Goal: Transaction & Acquisition: Purchase product/service

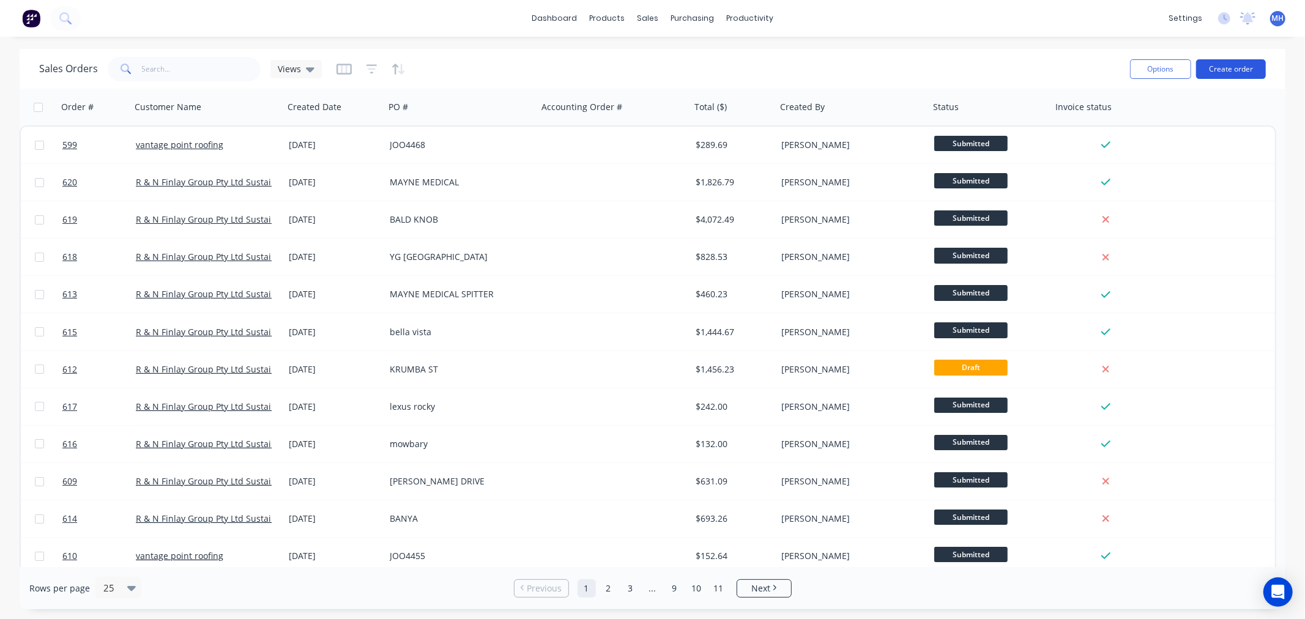
click at [1226, 70] on button "Create order" at bounding box center [1231, 69] width 70 height 20
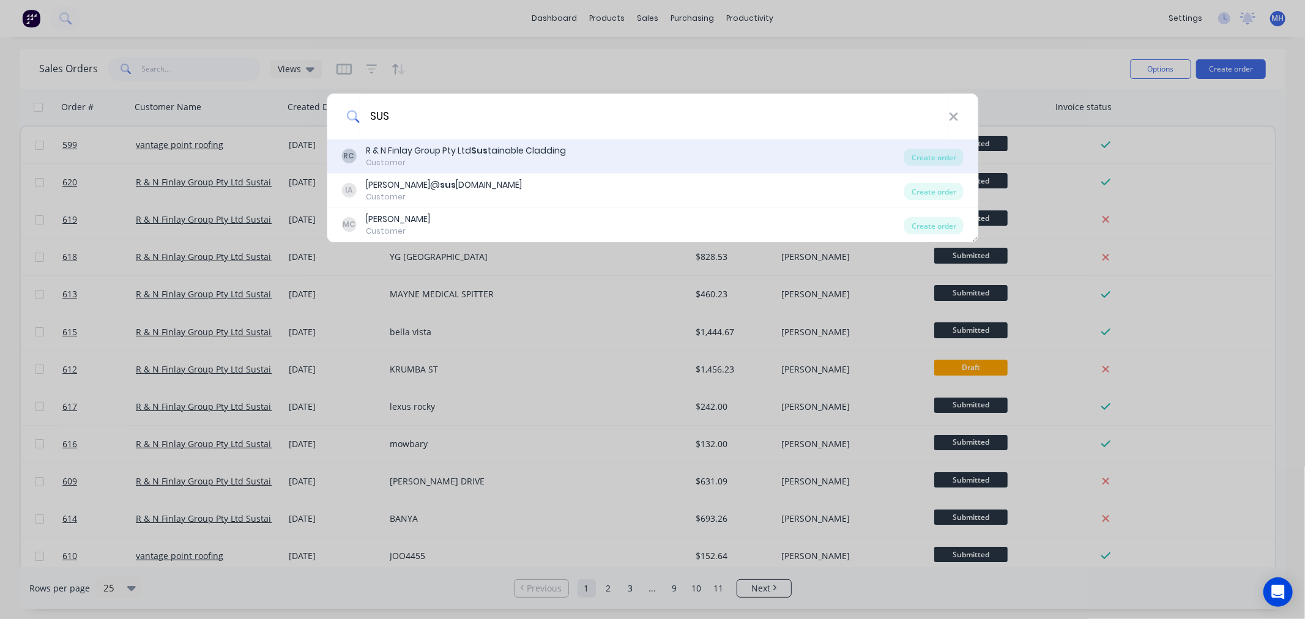
type input "SUS"
click at [549, 146] on div "R & N Finlay Group Pty Ltd Sus tainable Cladding" at bounding box center [466, 150] width 200 height 13
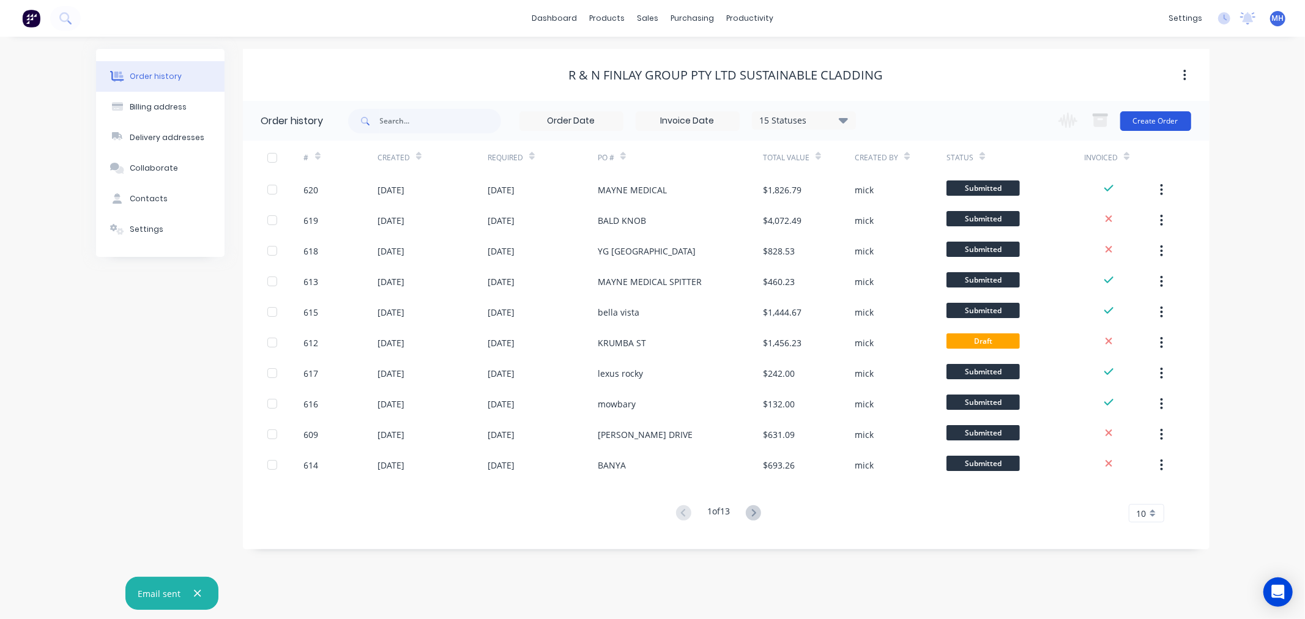
click at [1151, 112] on button "Create Order" at bounding box center [1155, 121] width 71 height 20
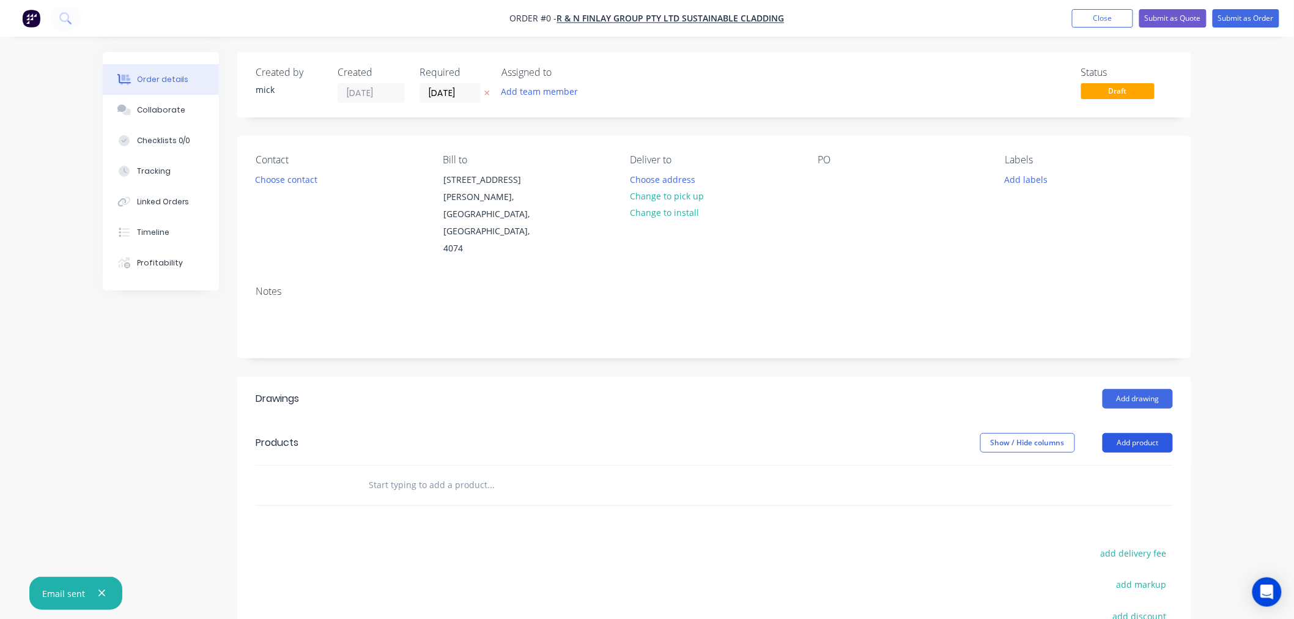
click at [1156, 433] on button "Add product" at bounding box center [1138, 443] width 70 height 20
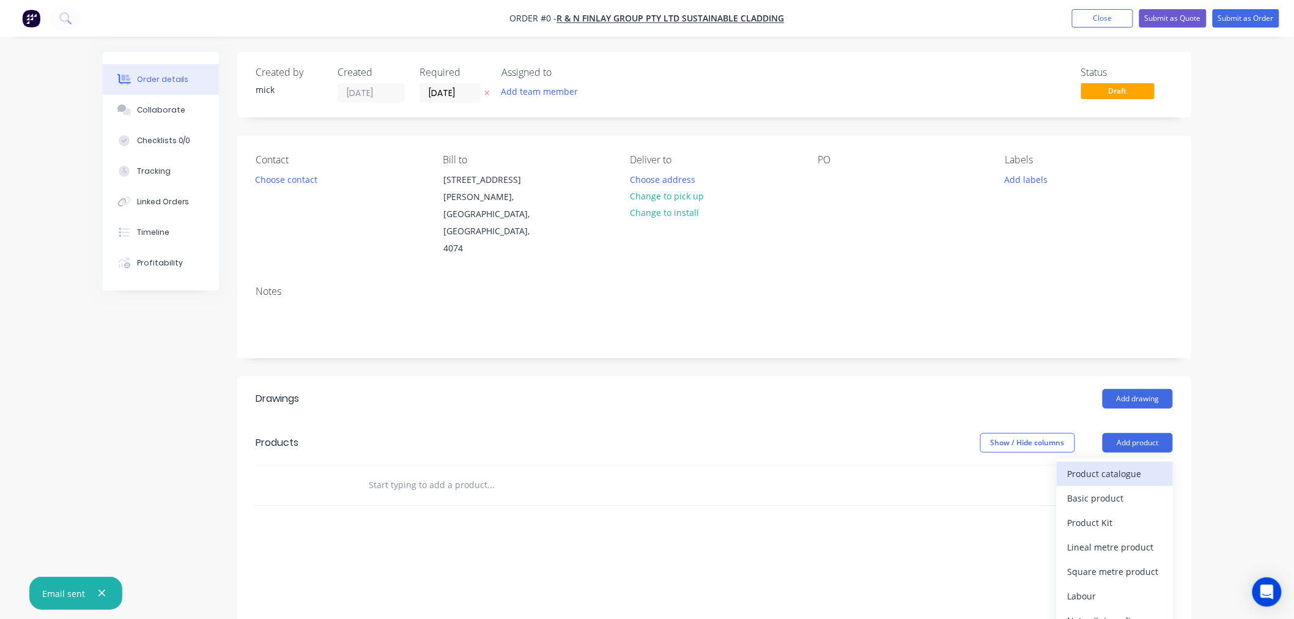
click at [1147, 465] on div "Product catalogue" at bounding box center [1115, 474] width 94 height 18
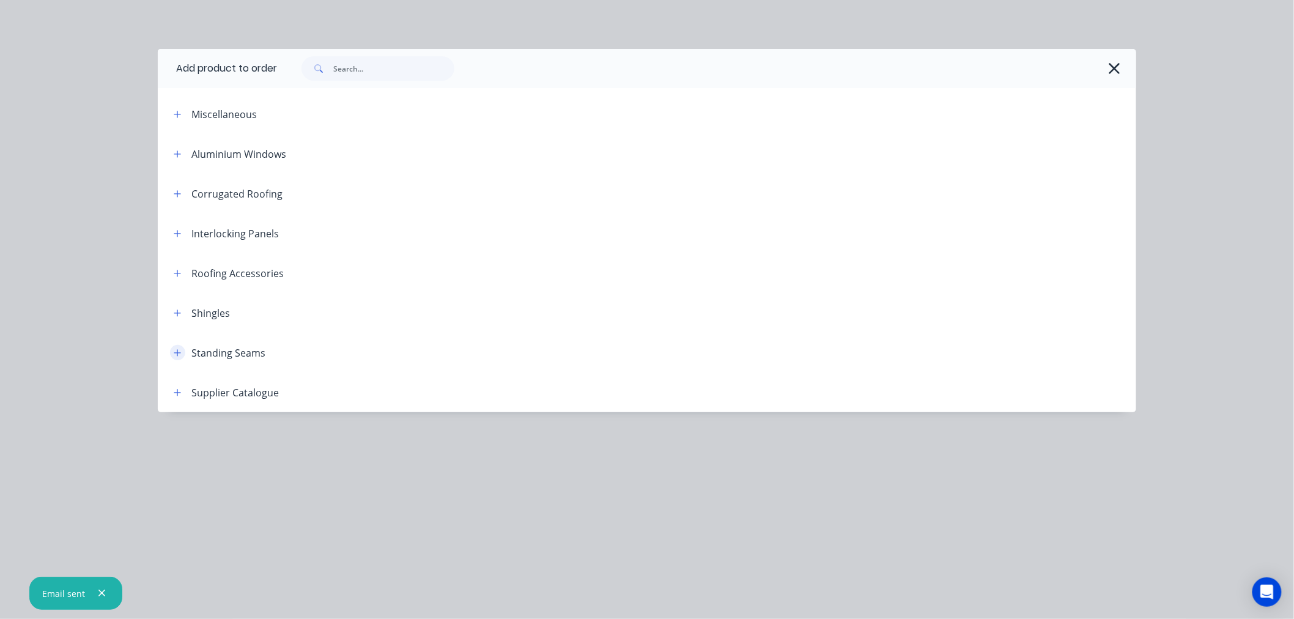
click at [178, 349] on icon "button" at bounding box center [177, 352] width 7 height 7
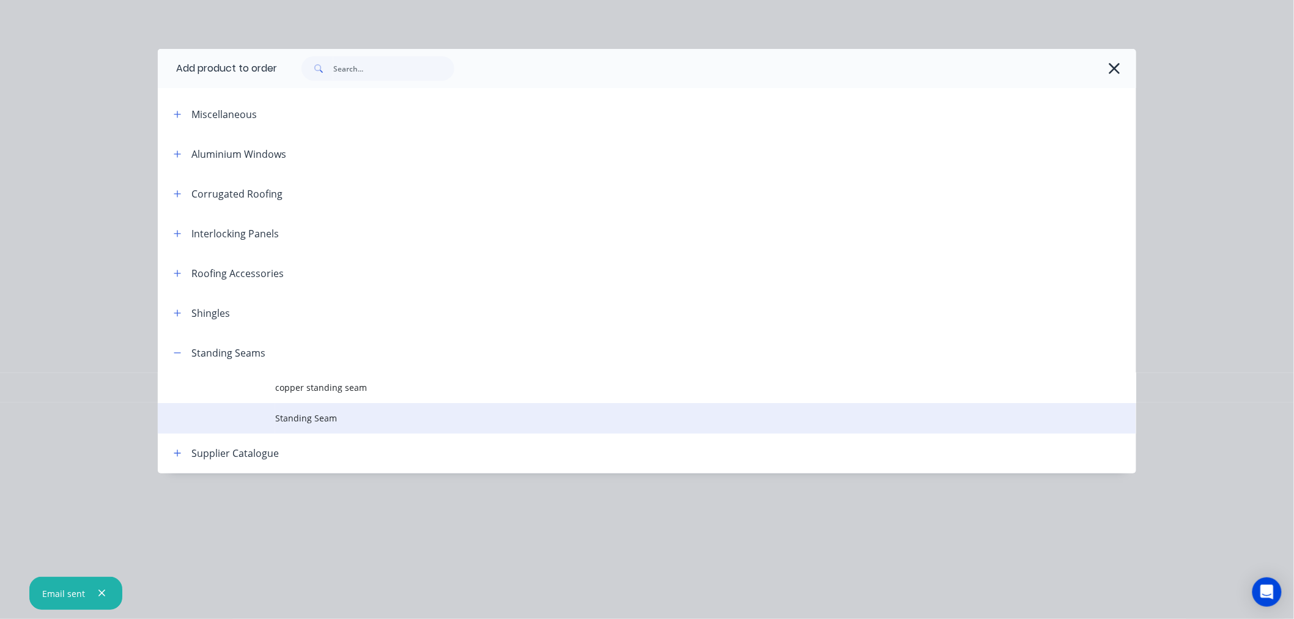
click at [283, 412] on span "Standing Seam" at bounding box center [619, 418] width 689 height 13
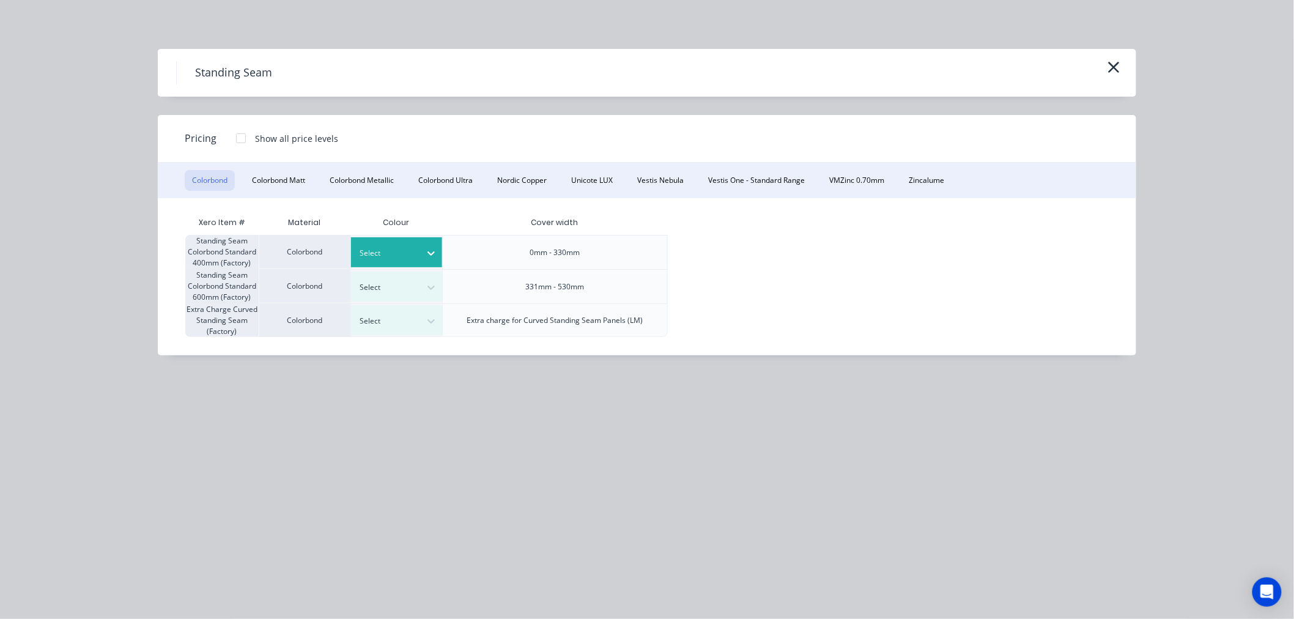
click at [420, 253] on div "Select" at bounding box center [386, 253] width 69 height 16
click at [391, 247] on div at bounding box center [387, 253] width 55 height 13
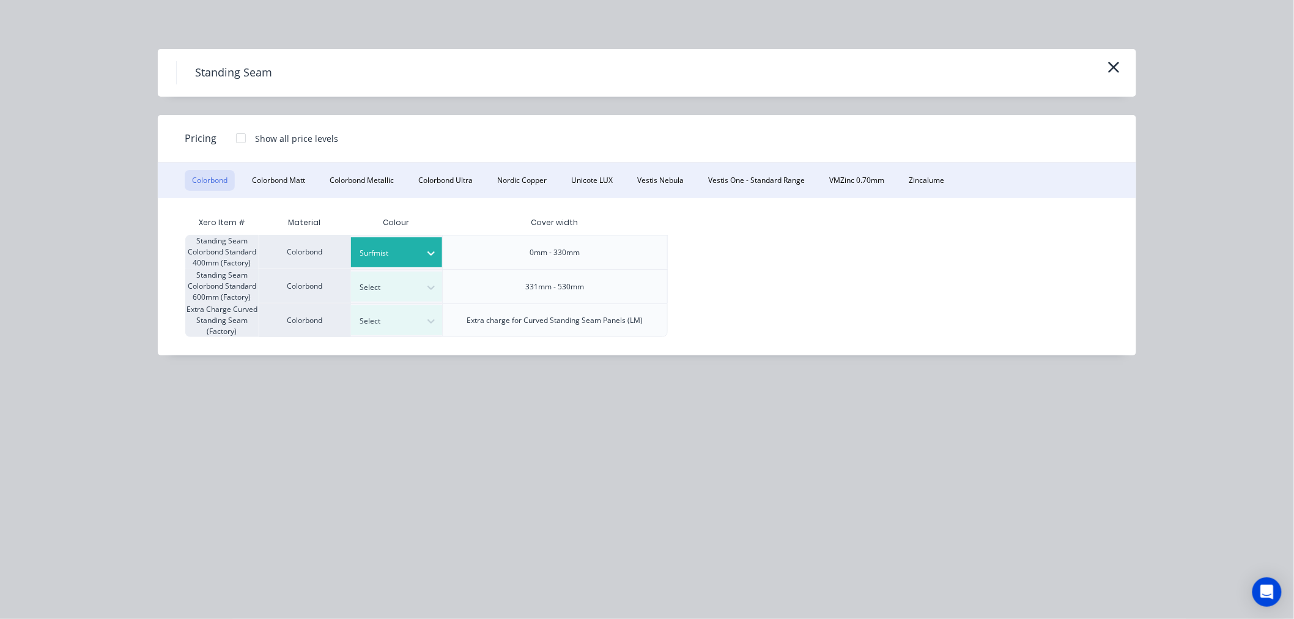
click at [247, 135] on div at bounding box center [241, 138] width 24 height 24
click at [448, 179] on button "Colorbond Ultra" at bounding box center [445, 180] width 69 height 21
click at [421, 255] on div "Select" at bounding box center [397, 252] width 92 height 30
click at [242, 136] on div at bounding box center [241, 138] width 24 height 24
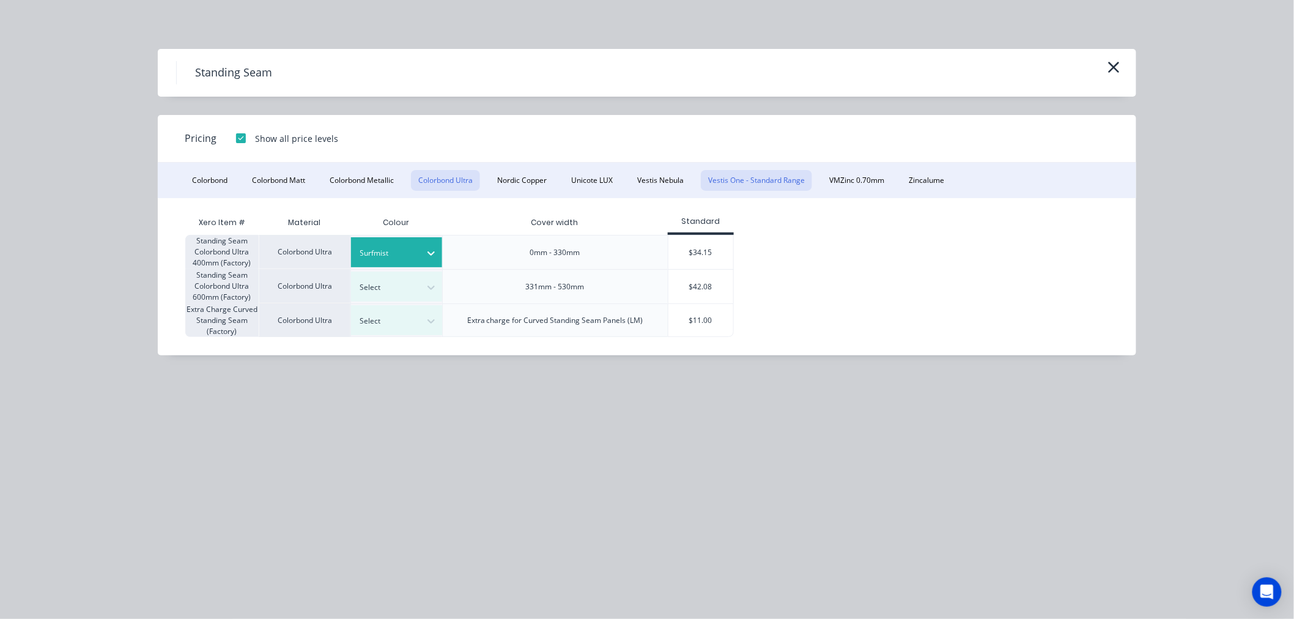
click at [773, 175] on button "Vestis One - Standard Range" at bounding box center [756, 180] width 111 height 21
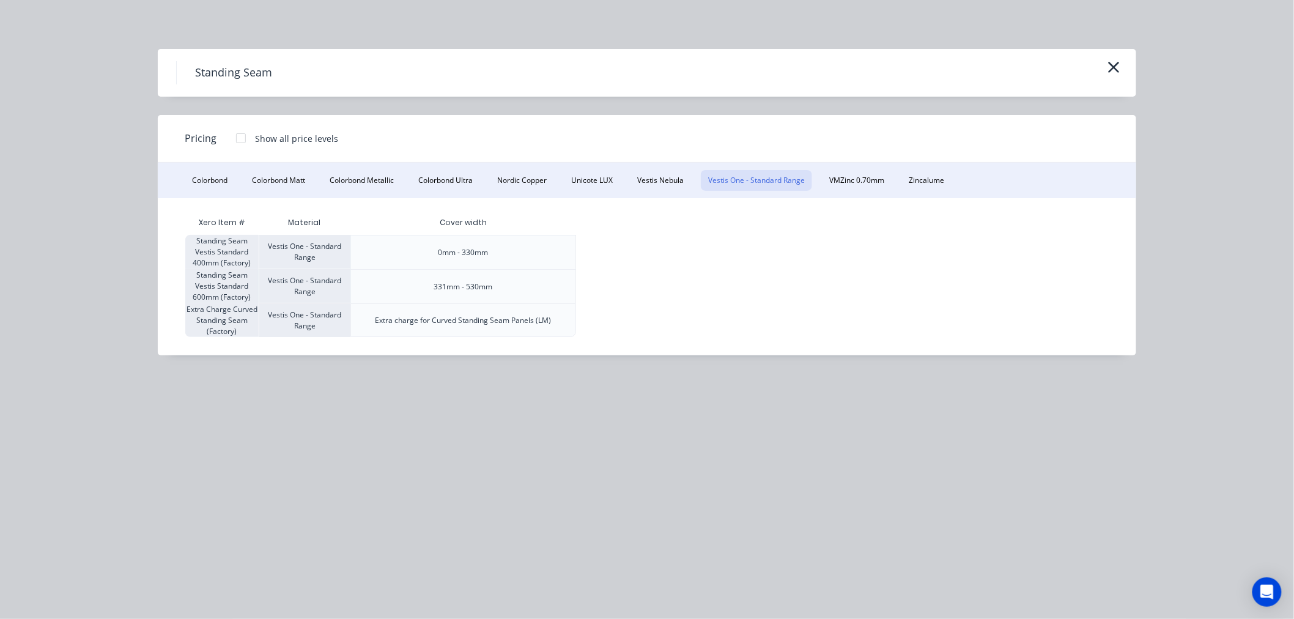
click at [236, 139] on div at bounding box center [241, 138] width 24 height 24
click at [788, 176] on button "Vestis One - Standard Range" at bounding box center [756, 180] width 111 height 21
click at [663, 185] on button "Vestis Nebula" at bounding box center [660, 180] width 61 height 21
click at [726, 182] on button "Vestis One - Standard Range" at bounding box center [756, 180] width 111 height 21
click at [245, 133] on div at bounding box center [241, 138] width 24 height 24
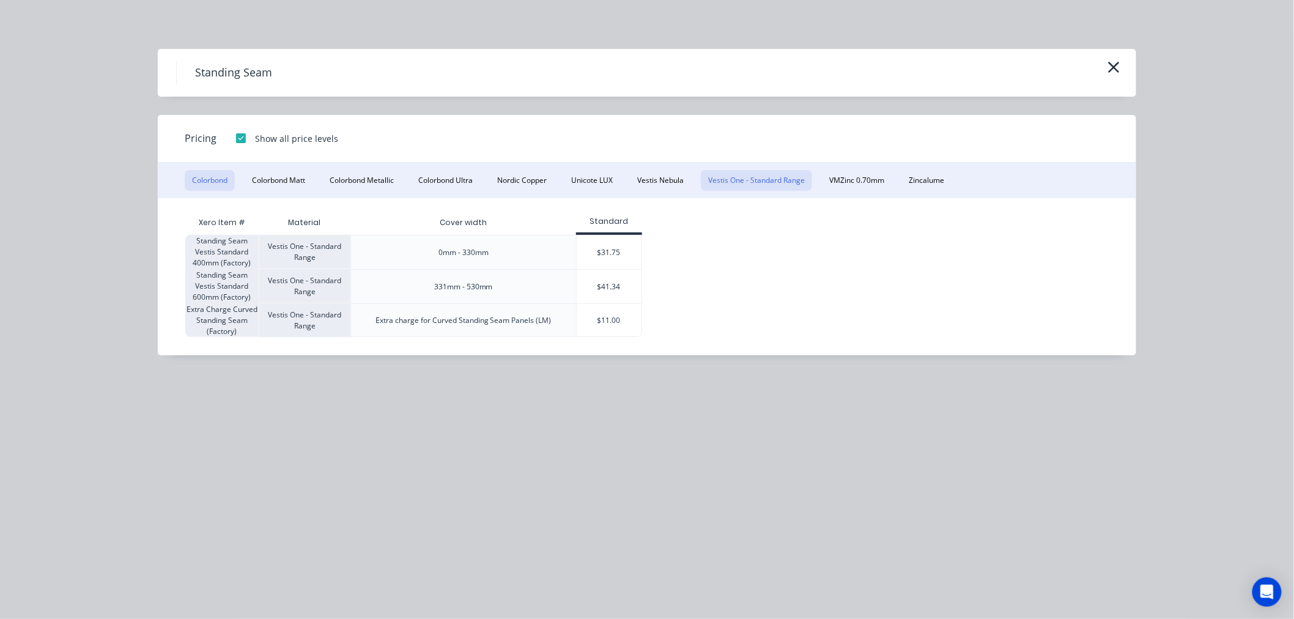
click at [215, 186] on button "Colorbond" at bounding box center [210, 180] width 50 height 21
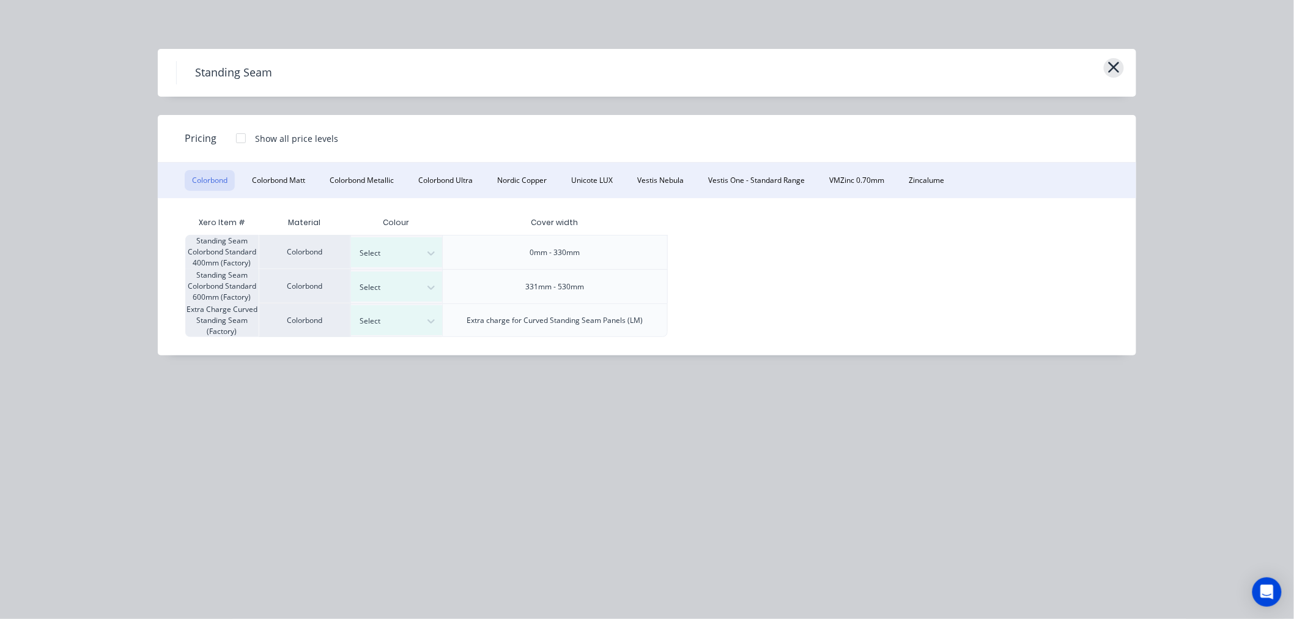
click at [1120, 65] on icon "button" at bounding box center [1114, 67] width 13 height 17
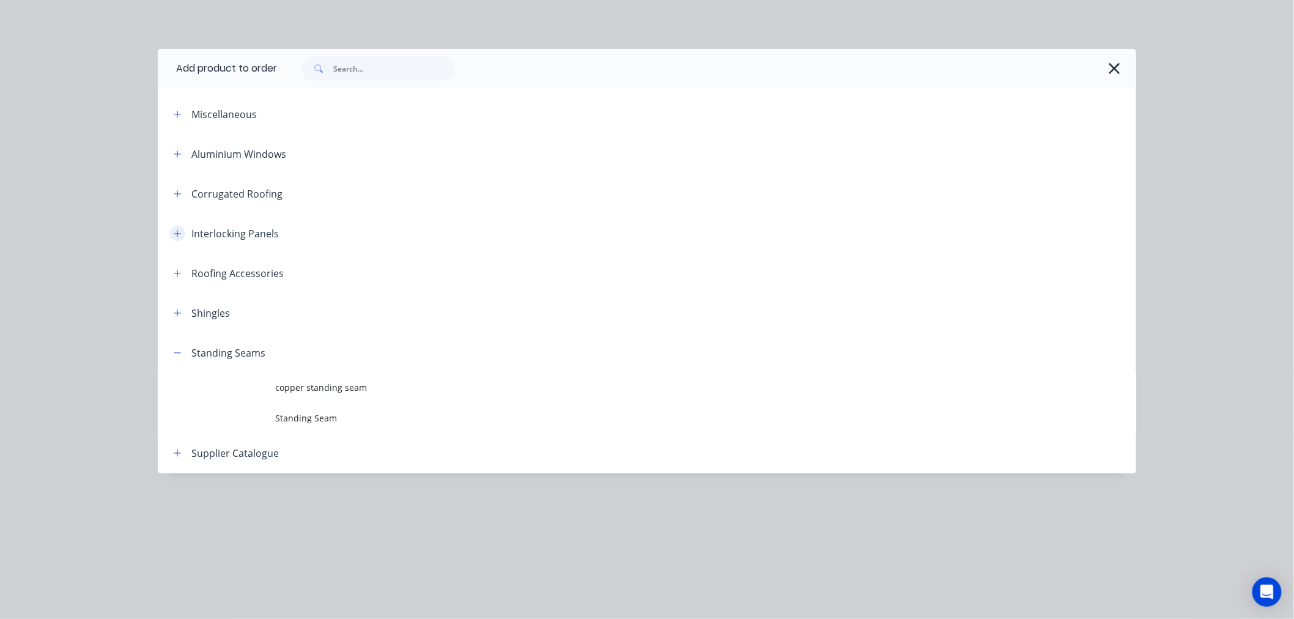
click at [177, 229] on icon "button" at bounding box center [177, 233] width 7 height 9
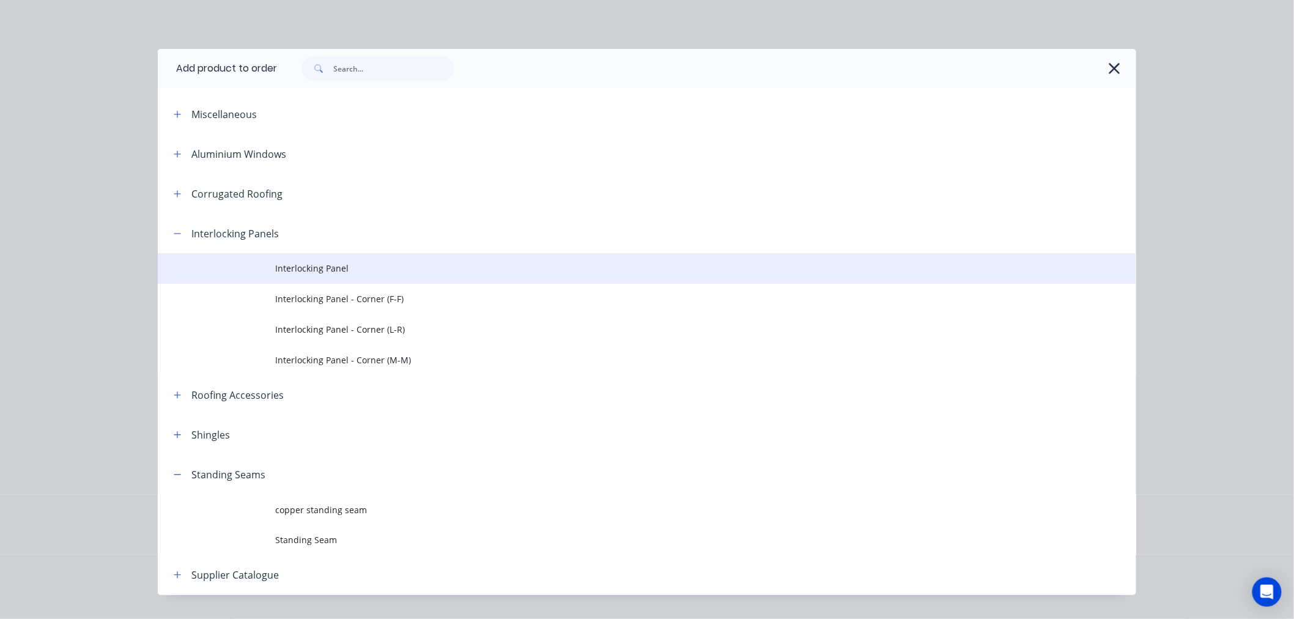
click at [320, 268] on span "Interlocking Panel" at bounding box center [619, 268] width 689 height 13
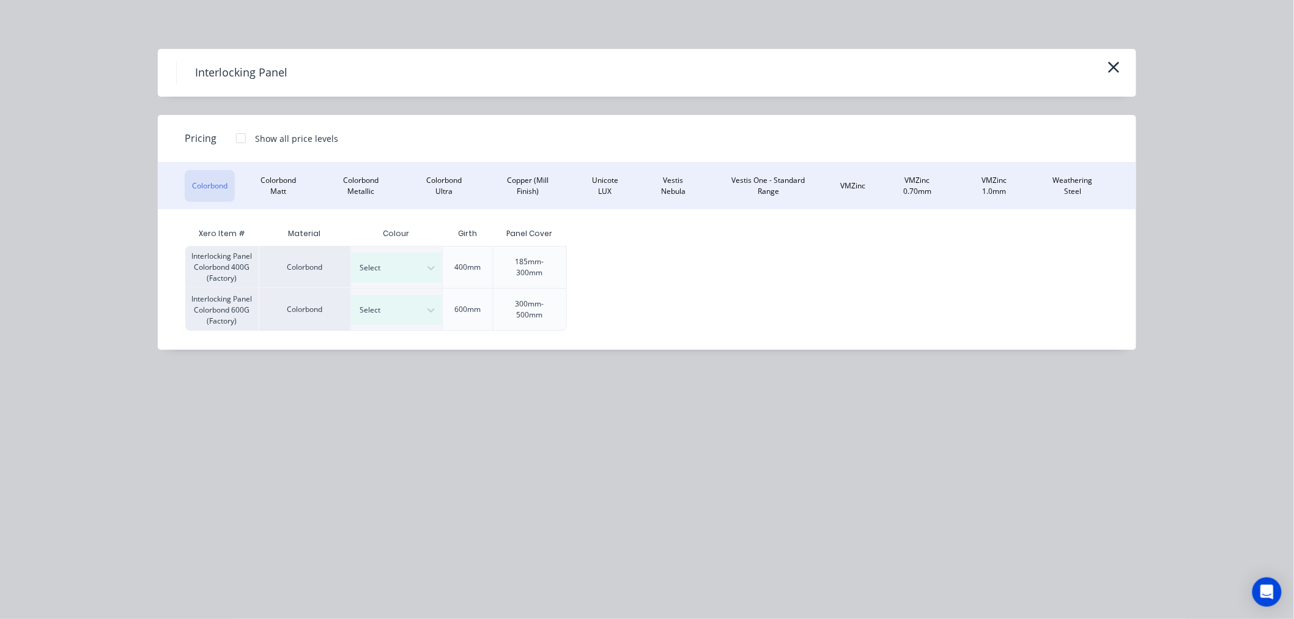
click at [241, 136] on div at bounding box center [241, 138] width 24 height 24
click at [448, 174] on button "Colorbond Ultra" at bounding box center [444, 186] width 69 height 32
click at [245, 137] on div at bounding box center [241, 138] width 24 height 24
click at [761, 176] on button "Vestis One - Standard Range" at bounding box center [768, 186] width 110 height 32
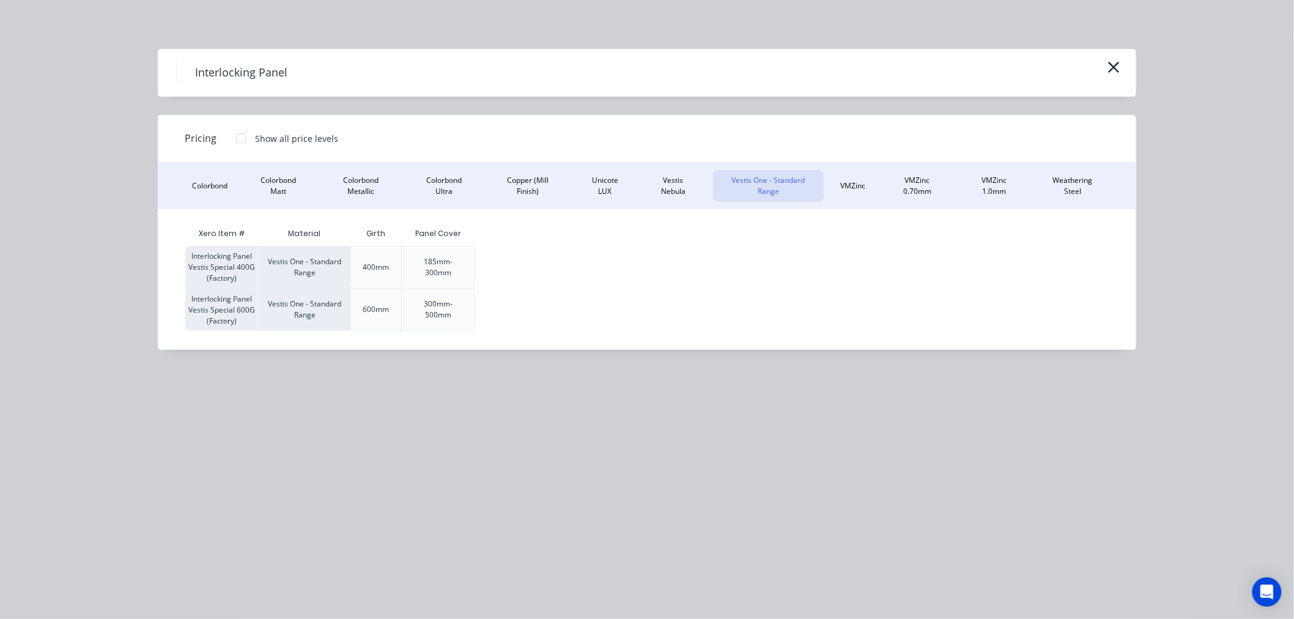
click at [240, 136] on div at bounding box center [241, 138] width 24 height 24
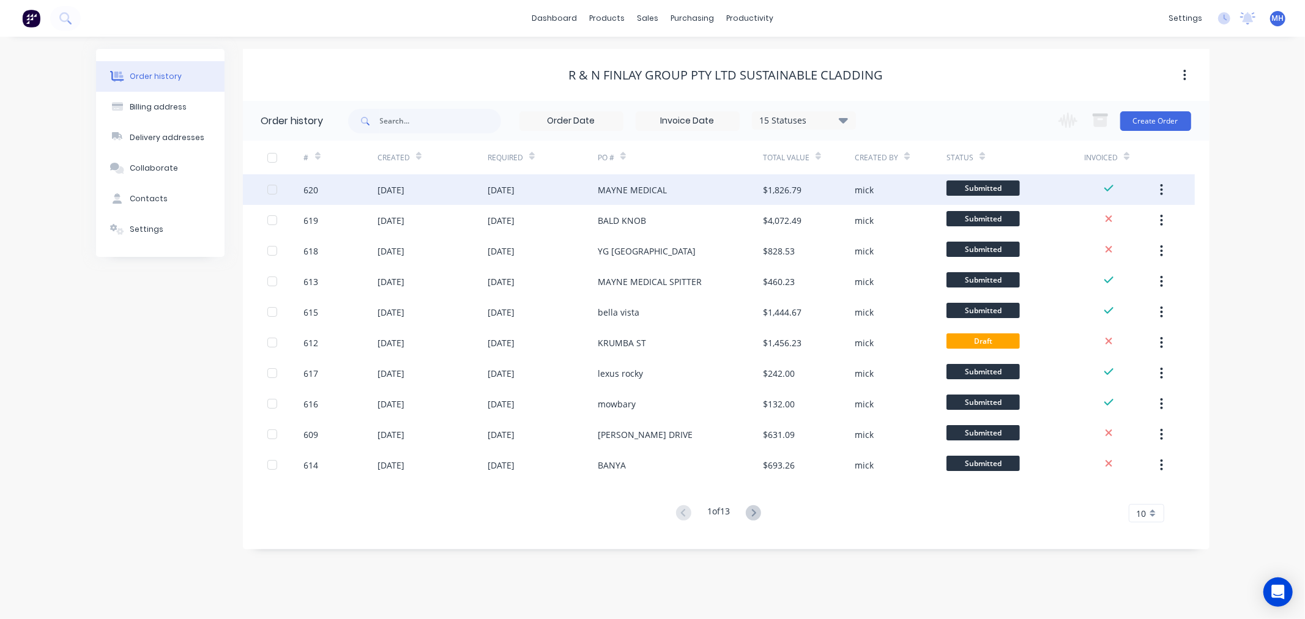
click at [749, 188] on div "MAYNE MEDICAL" at bounding box center [680, 189] width 165 height 31
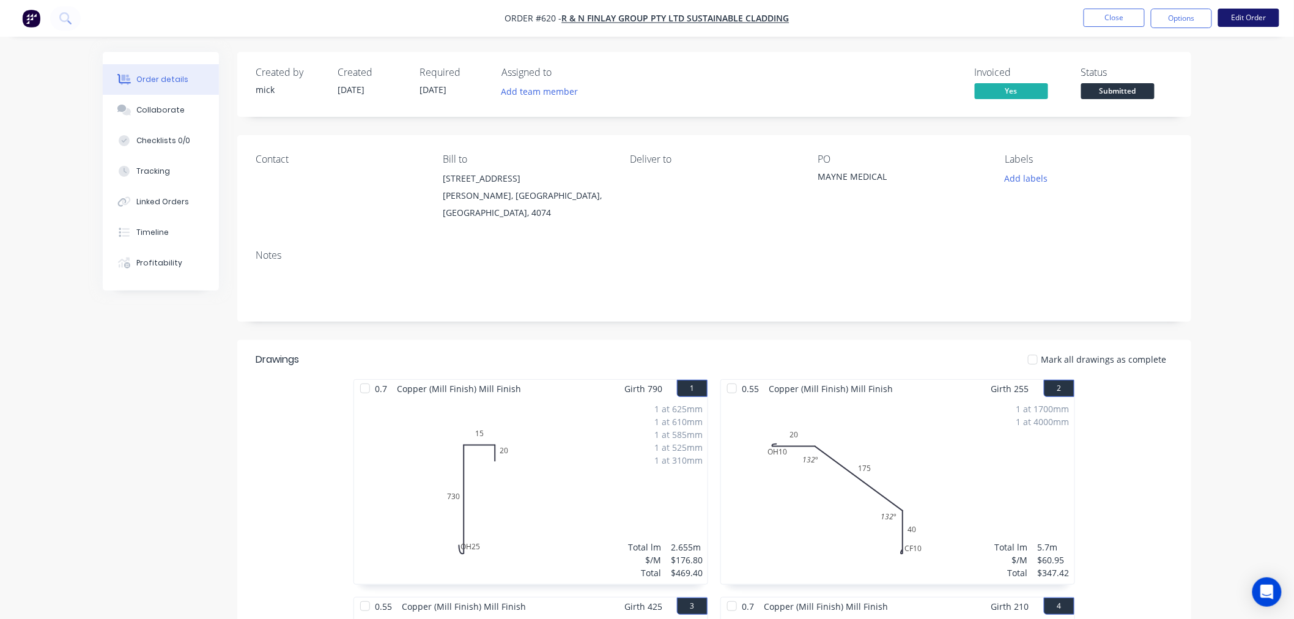
click at [1258, 16] on button "Edit Order" at bounding box center [1248, 18] width 61 height 18
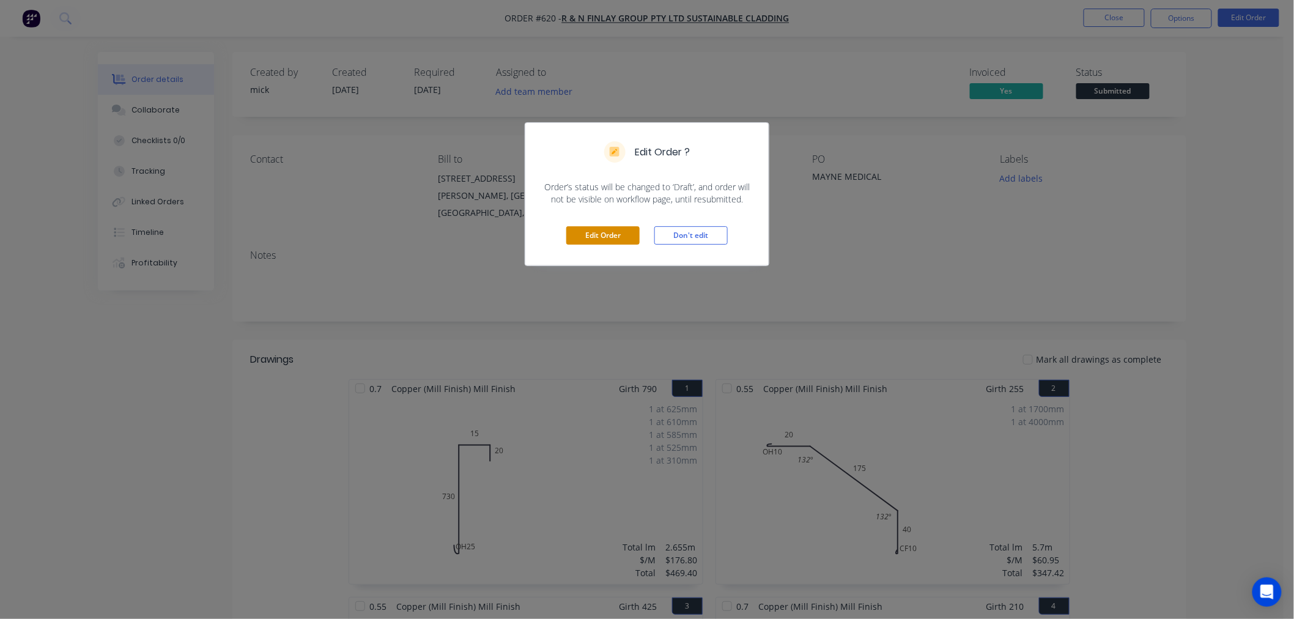
drag, startPoint x: 636, startPoint y: 239, endPoint x: 630, endPoint y: 240, distance: 6.1
click at [634, 239] on button "Edit Order" at bounding box center [602, 235] width 73 height 18
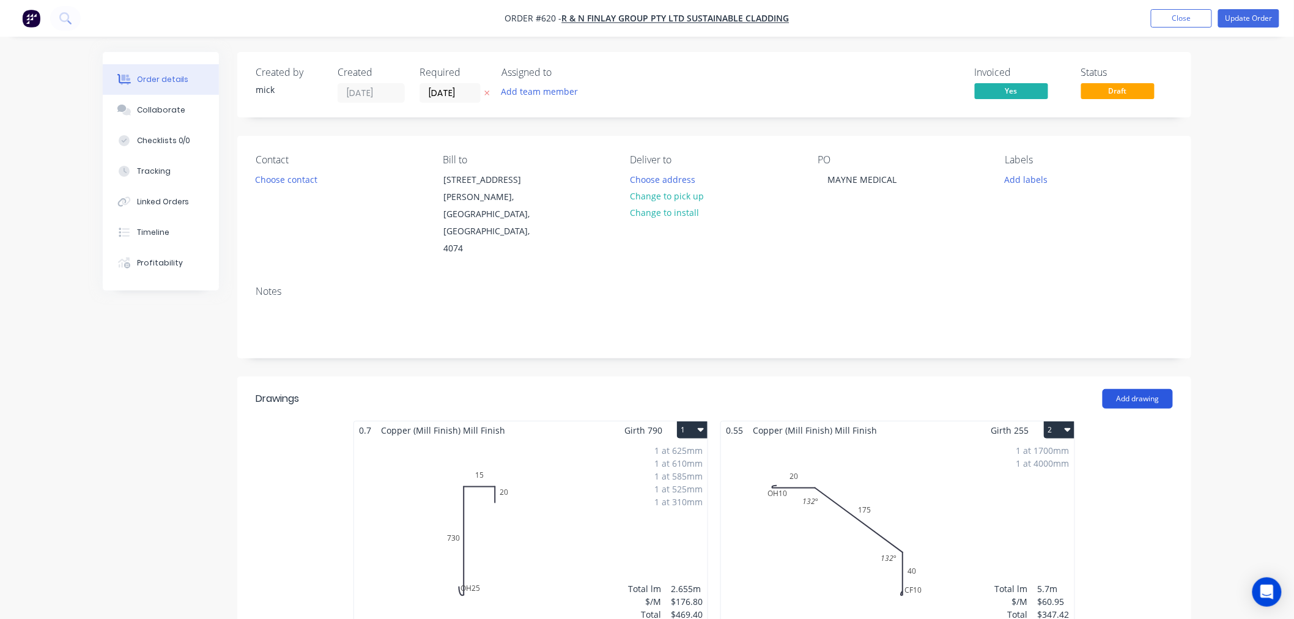
click at [1156, 389] on button "Add drawing" at bounding box center [1138, 399] width 70 height 20
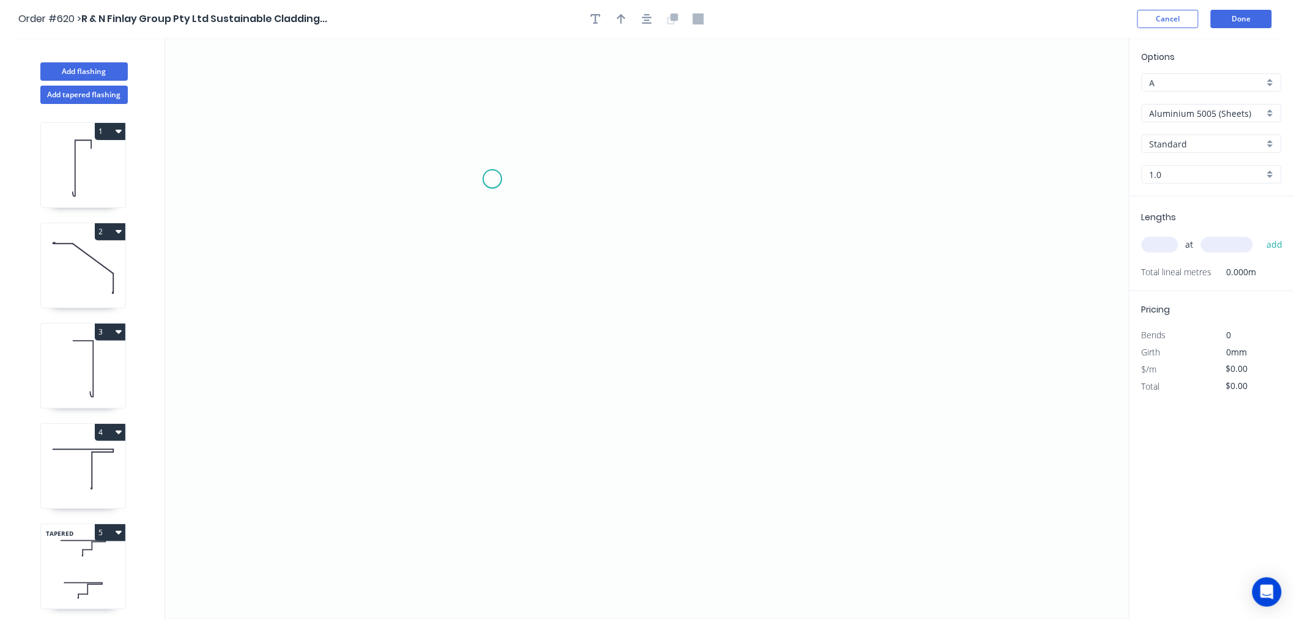
click at [492, 179] on icon "0" at bounding box center [647, 328] width 965 height 581
click at [497, 339] on icon "0" at bounding box center [647, 328] width 965 height 581
drag, startPoint x: 708, startPoint y: 349, endPoint x: 700, endPoint y: 365, distance: 18.3
click at [710, 349] on icon "0 ?" at bounding box center [647, 328] width 965 height 581
drag, startPoint x: 705, startPoint y: 449, endPoint x: 640, endPoint y: 458, distance: 64.8
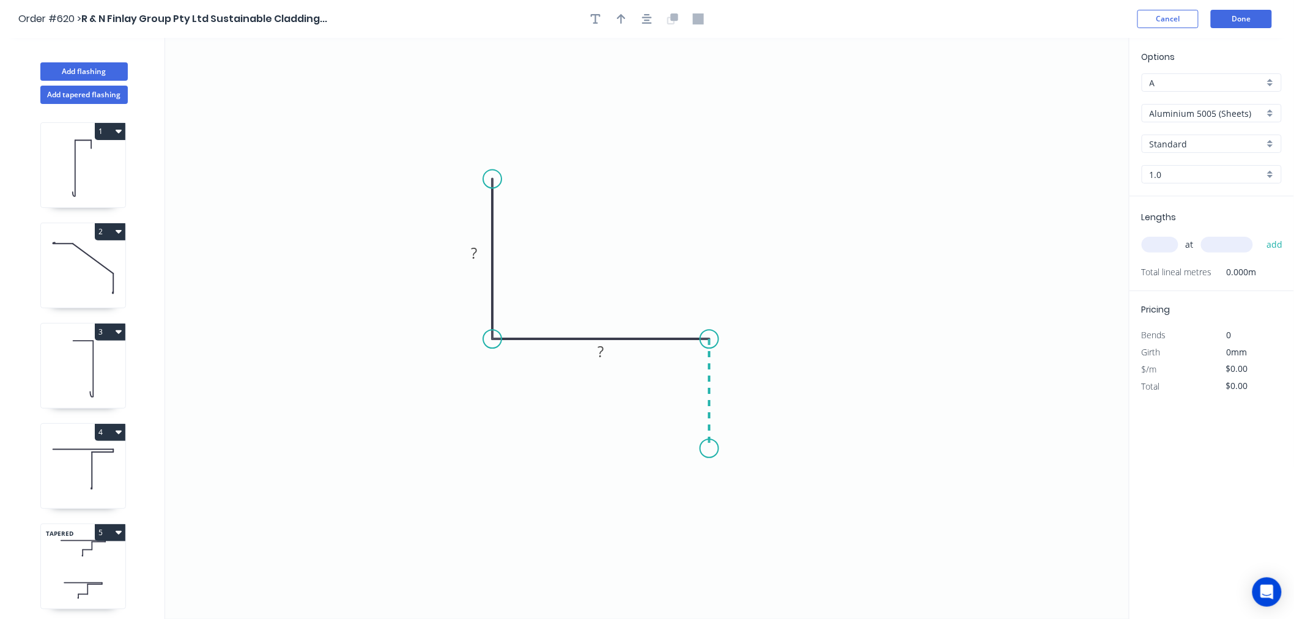
click at [705, 450] on icon "0 ? ?" at bounding box center [647, 328] width 965 height 581
click at [503, 450] on icon "0 ? ? ?" at bounding box center [647, 328] width 965 height 581
click at [503, 450] on circle at bounding box center [503, 449] width 18 height 18
click at [474, 248] on tspan "?" at bounding box center [474, 253] width 6 height 20
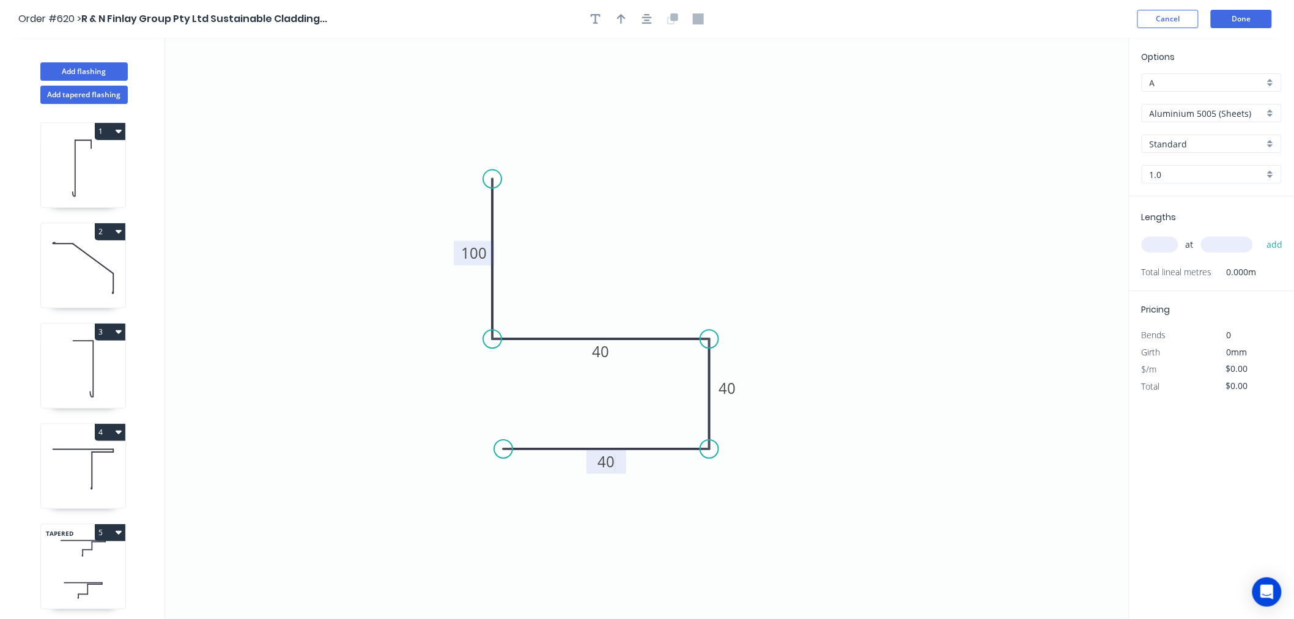
click at [850, 163] on icon "0 100 40 40 40" at bounding box center [647, 328] width 965 height 581
click at [1251, 118] on input "Aluminium 5005 (Sheets)" at bounding box center [1207, 113] width 114 height 13
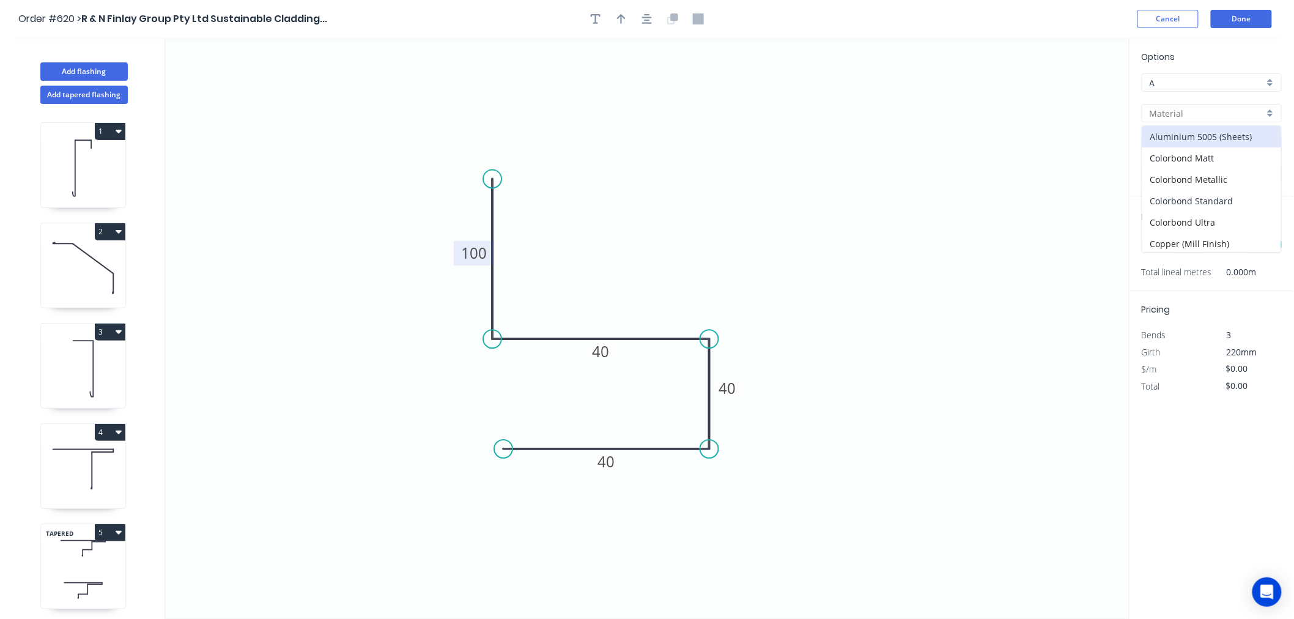
click at [1238, 196] on div "Colorbond Standard" at bounding box center [1212, 200] width 139 height 21
type input "Colorbond Standard"
type input "Basalt"
type input "0.55"
type input "$13.93"
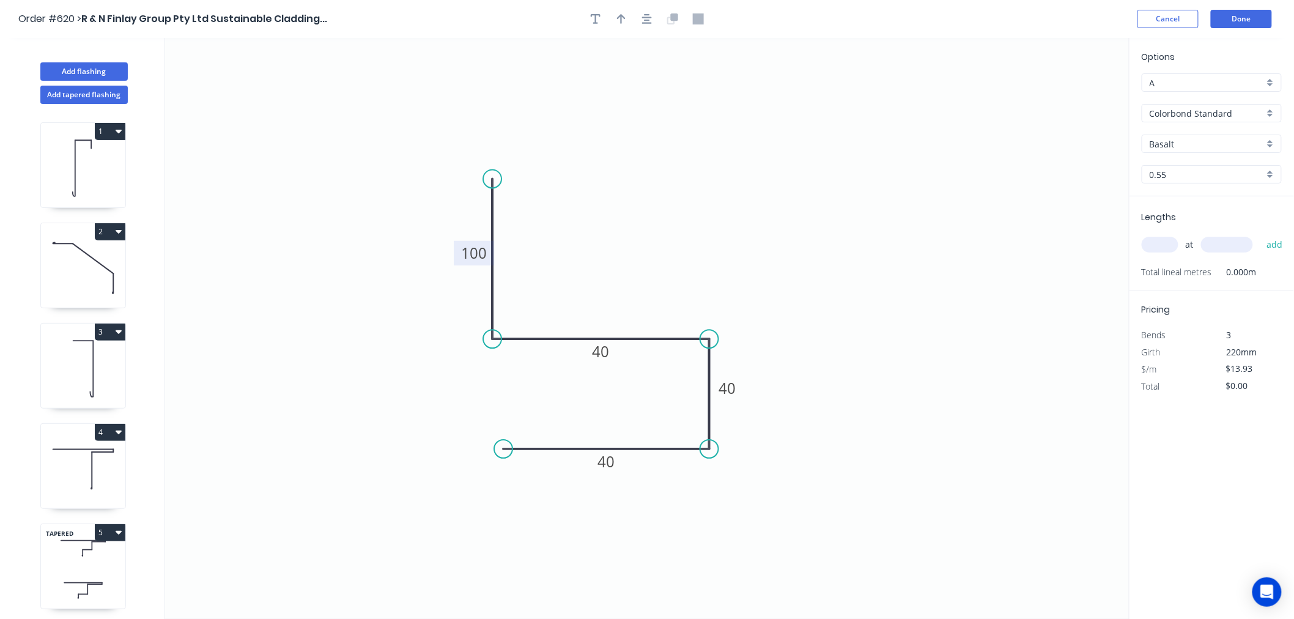
click at [1249, 107] on input "Colorbond Standard" at bounding box center [1207, 113] width 114 height 13
click at [1225, 220] on div "Vestis One - Standard Range" at bounding box center [1212, 219] width 139 height 21
type input "Vestis One - Standard Range"
type input "Anthracite Grey"
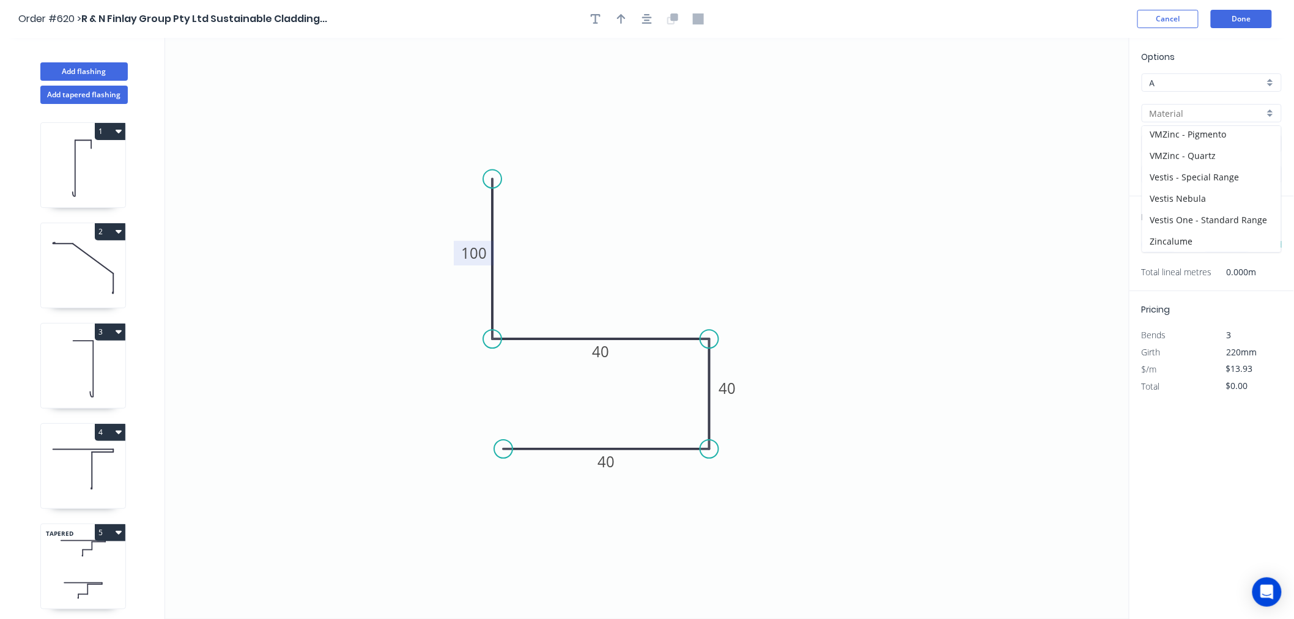
type input "0.8"
type input "$21.53"
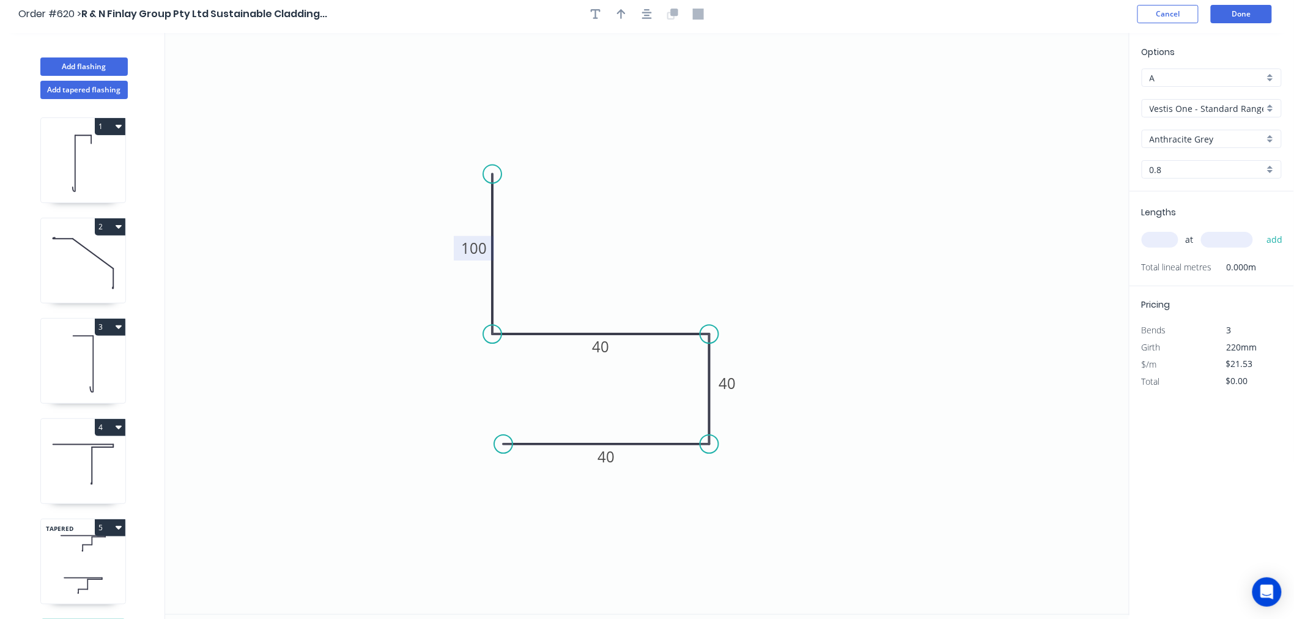
scroll to position [0, 0]
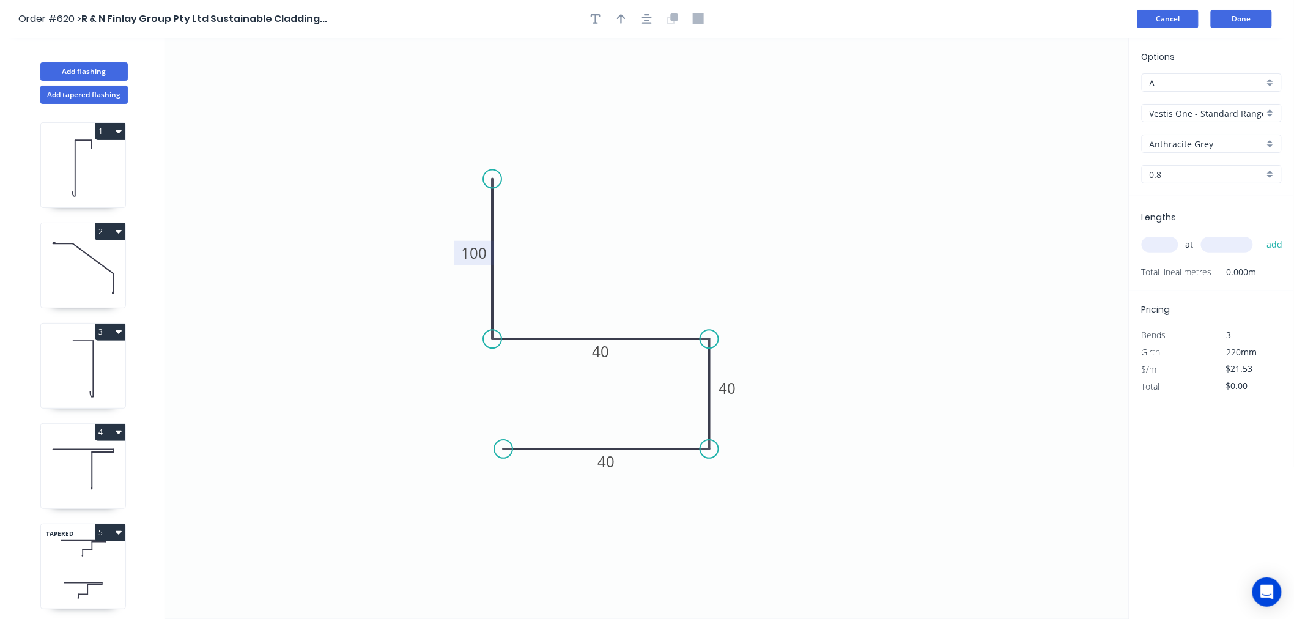
click at [1160, 18] on button "Cancel" at bounding box center [1168, 19] width 61 height 18
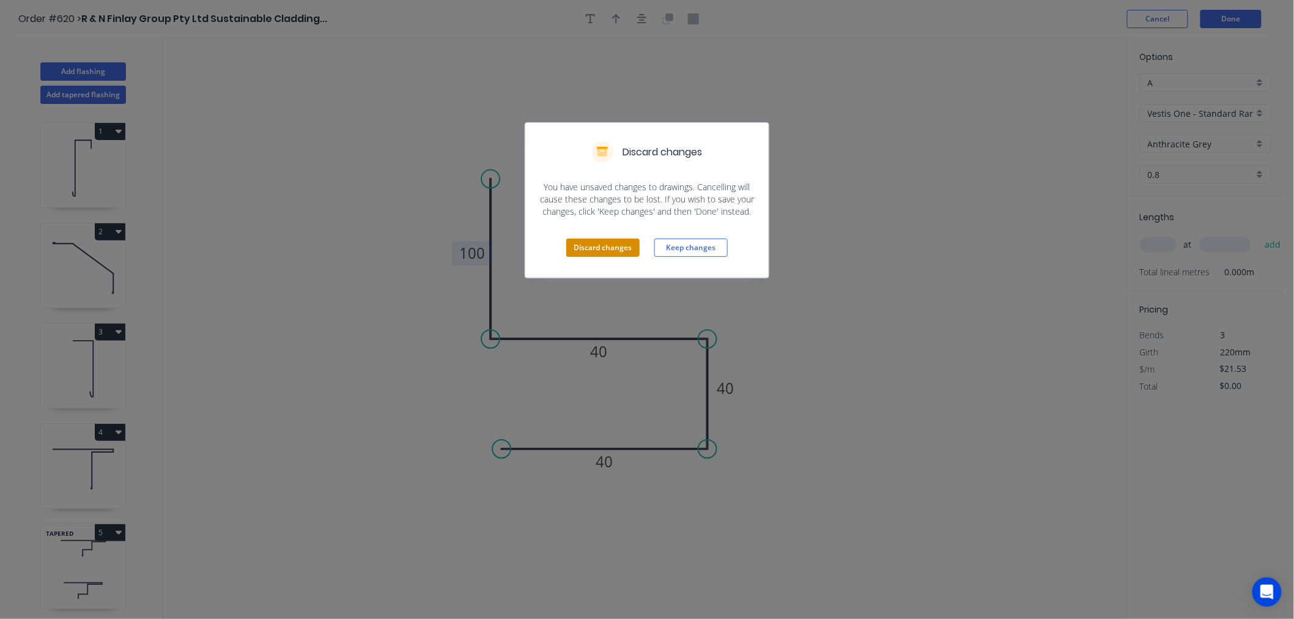
click at [620, 251] on button "Discard changes" at bounding box center [602, 248] width 73 height 18
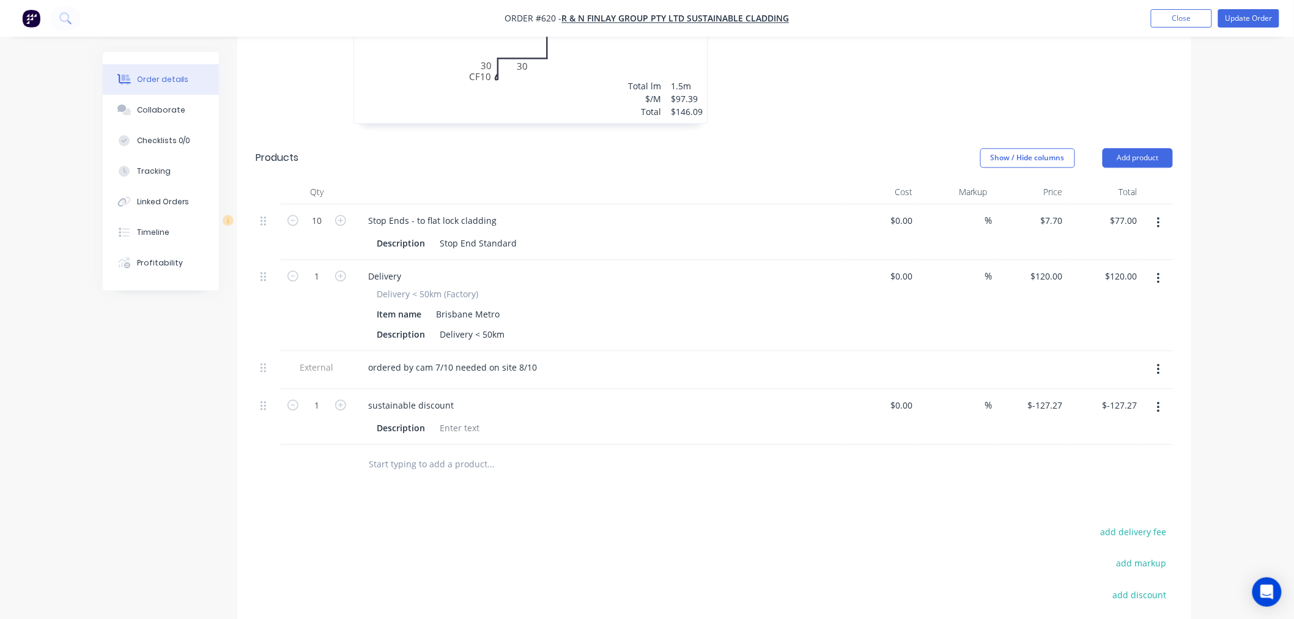
scroll to position [612, 0]
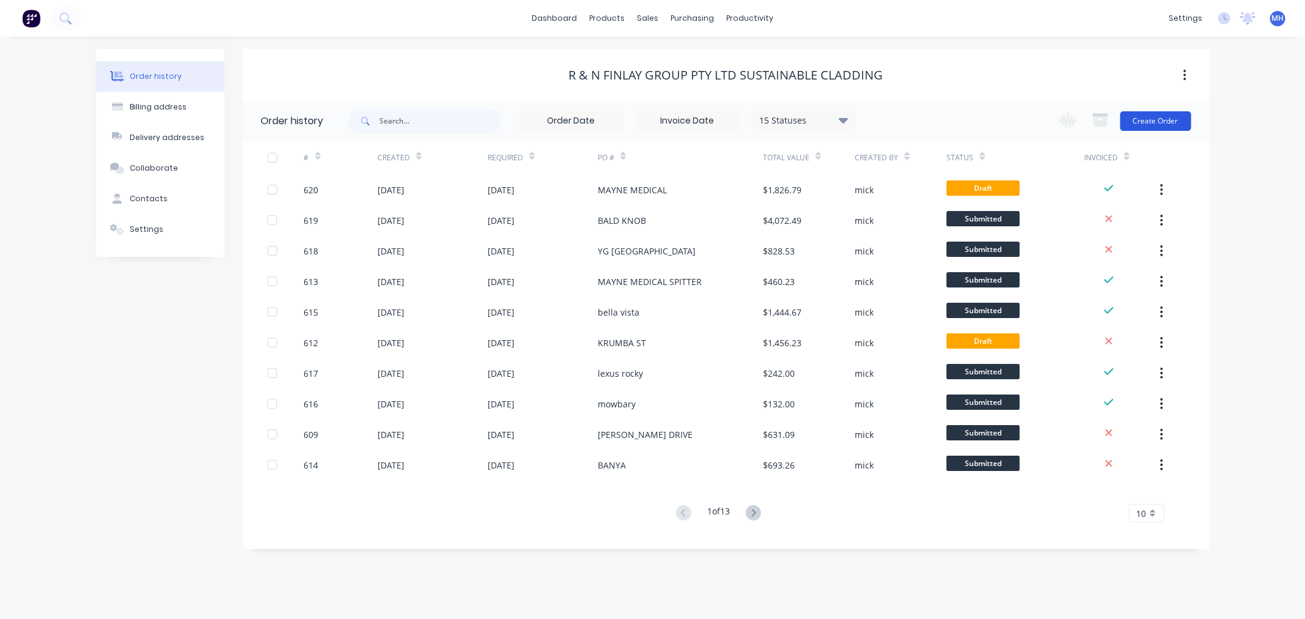
click at [1168, 115] on button "Create Order" at bounding box center [1155, 121] width 71 height 20
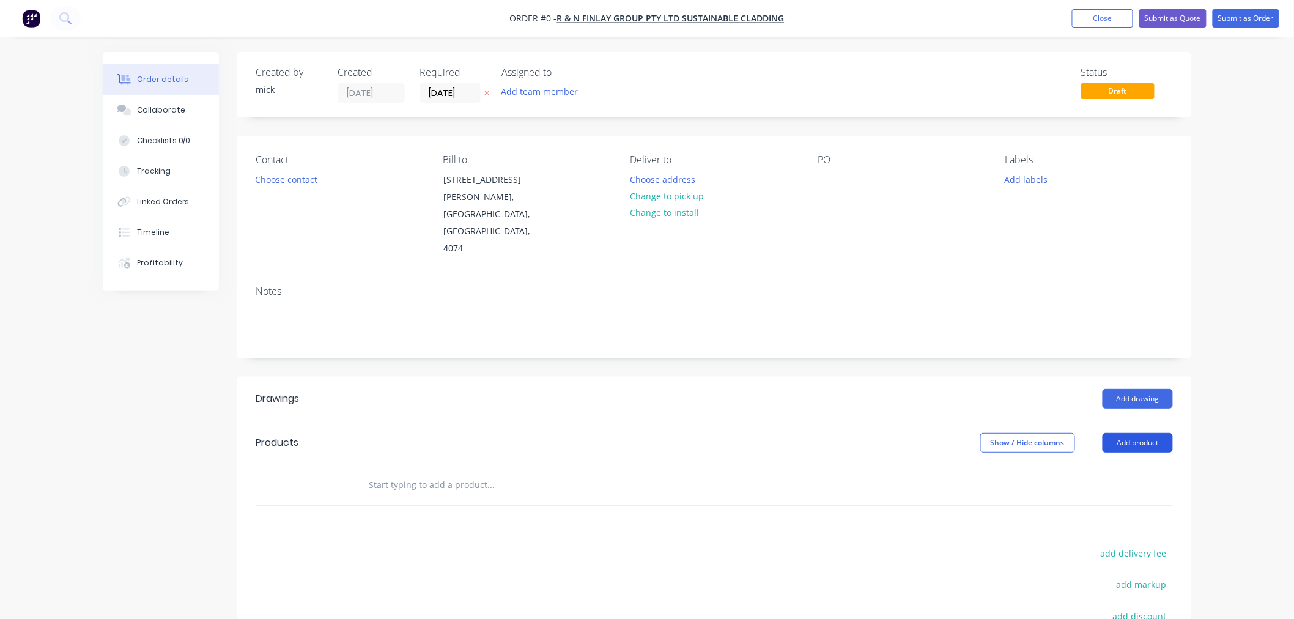
click at [1124, 433] on button "Add product" at bounding box center [1138, 443] width 70 height 20
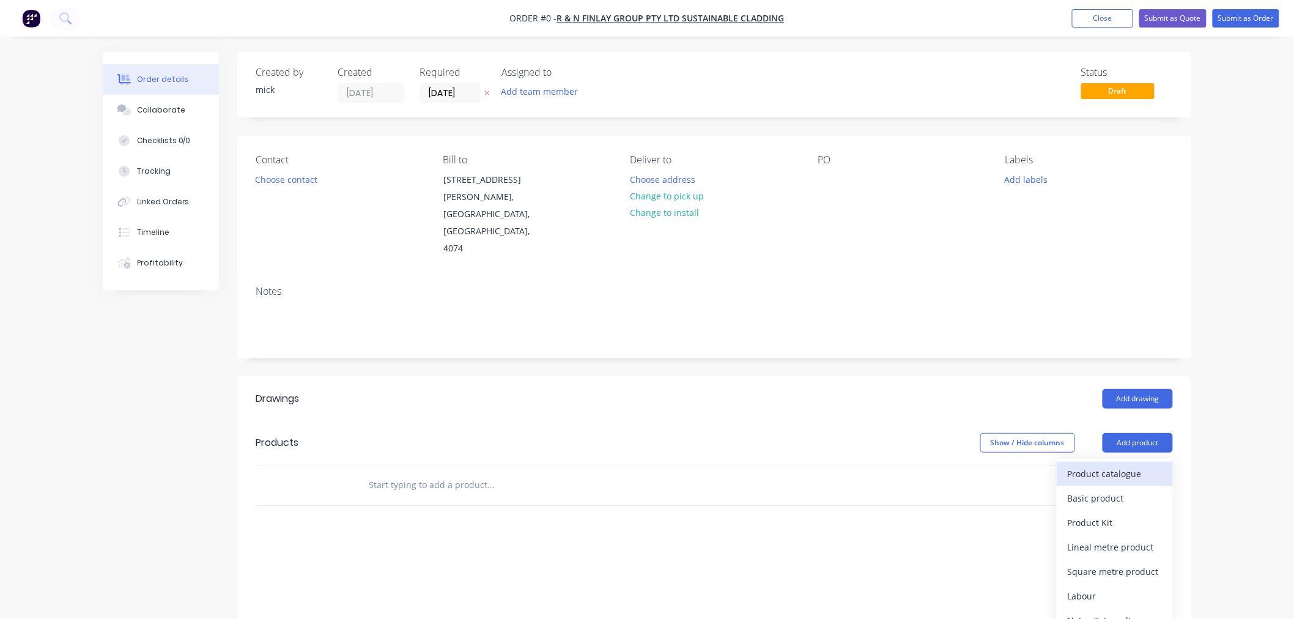
click at [1122, 465] on div "Product catalogue" at bounding box center [1115, 474] width 94 height 18
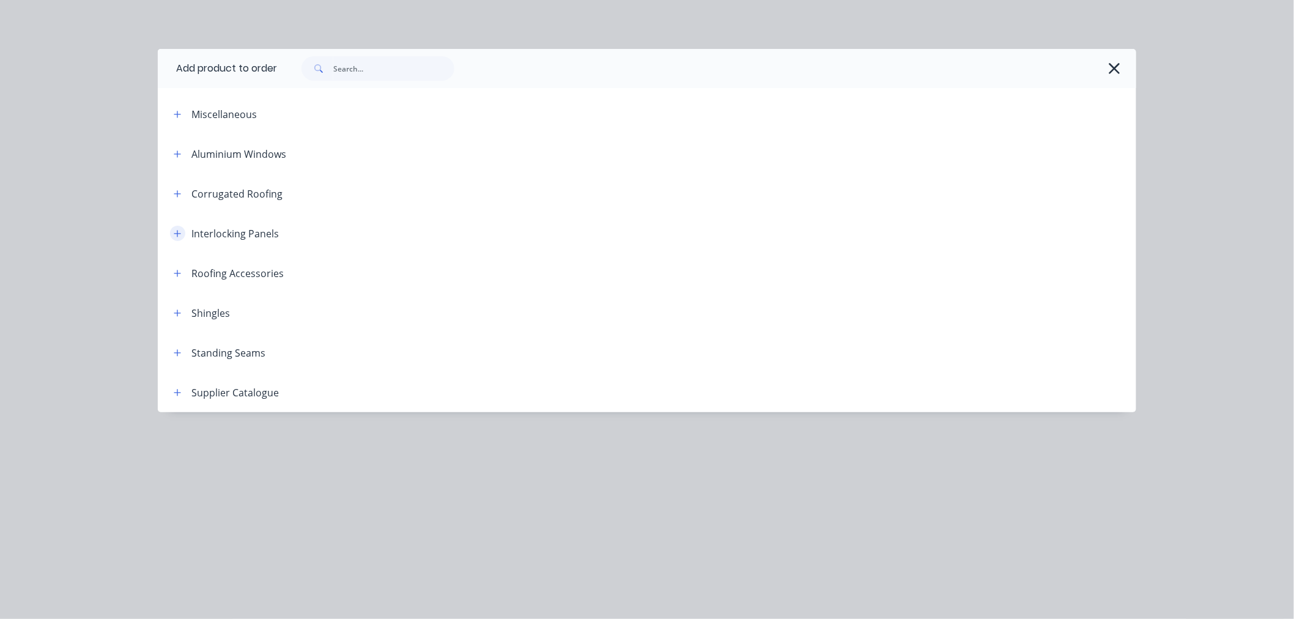
click at [181, 237] on button "button" at bounding box center [177, 233] width 15 height 15
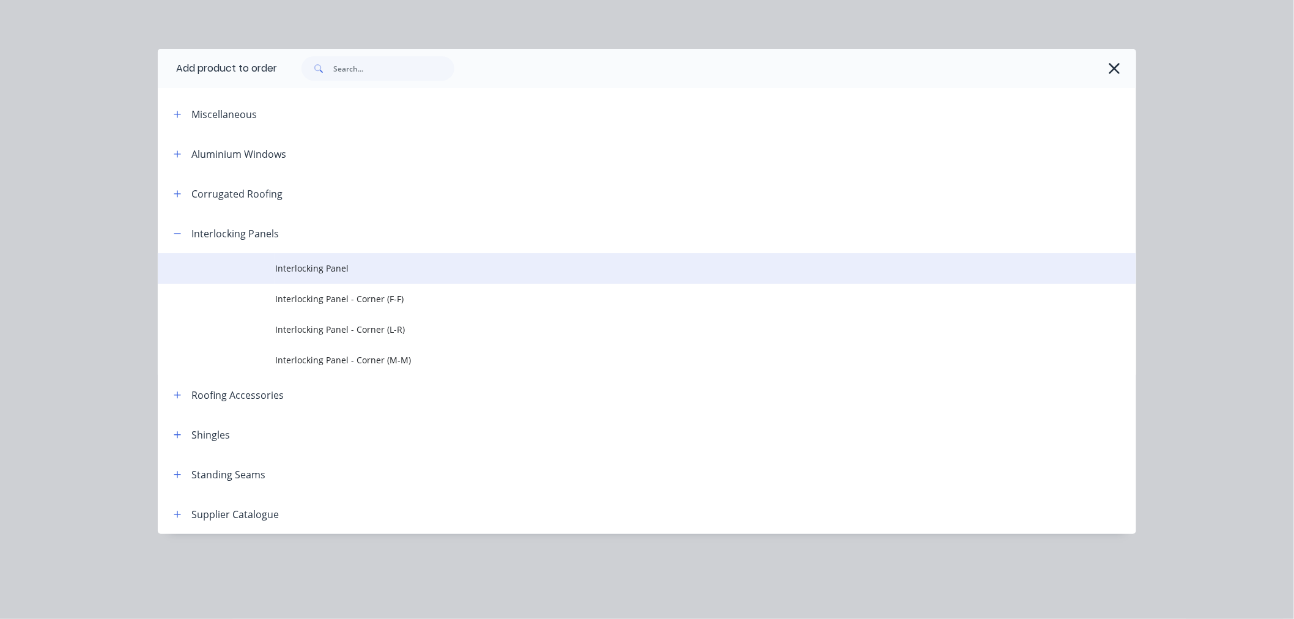
click at [378, 270] on span "Interlocking Panel" at bounding box center [619, 268] width 689 height 13
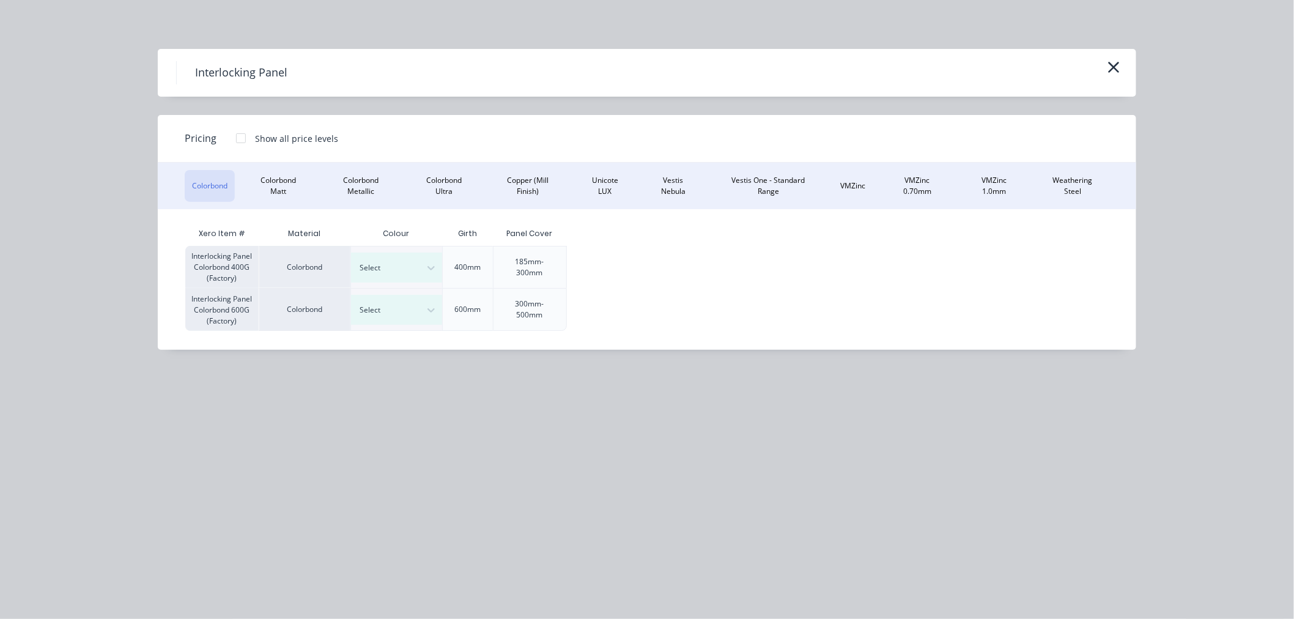
click at [236, 141] on div at bounding box center [241, 138] width 24 height 24
click at [763, 180] on button "Vestis One - Standard Range" at bounding box center [768, 186] width 110 height 32
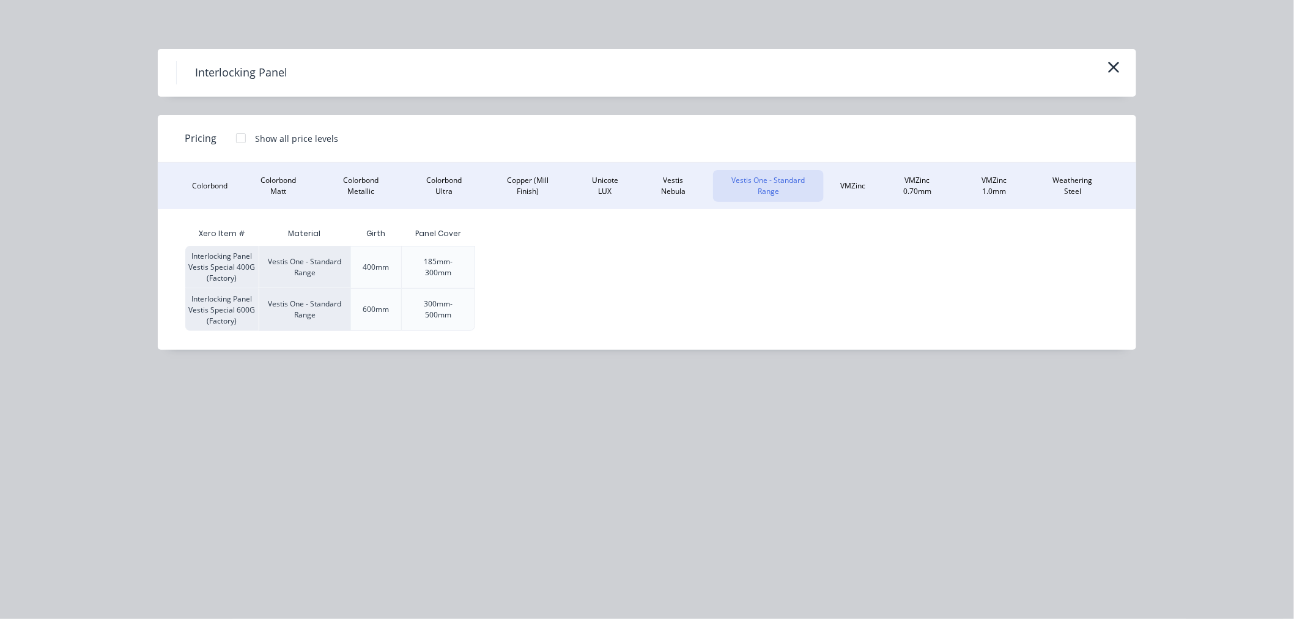
click at [245, 139] on div at bounding box center [241, 138] width 24 height 24
click at [1110, 62] on icon "button" at bounding box center [1114, 67] width 11 height 11
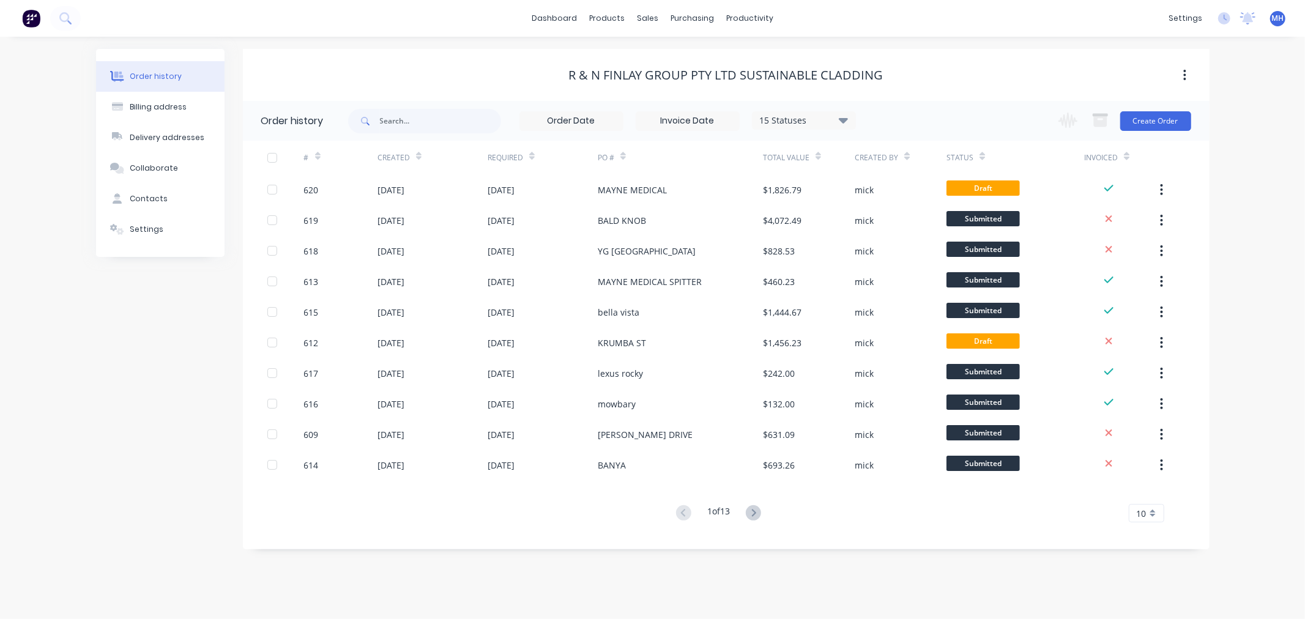
click at [35, 13] on img at bounding box center [31, 18] width 18 height 18
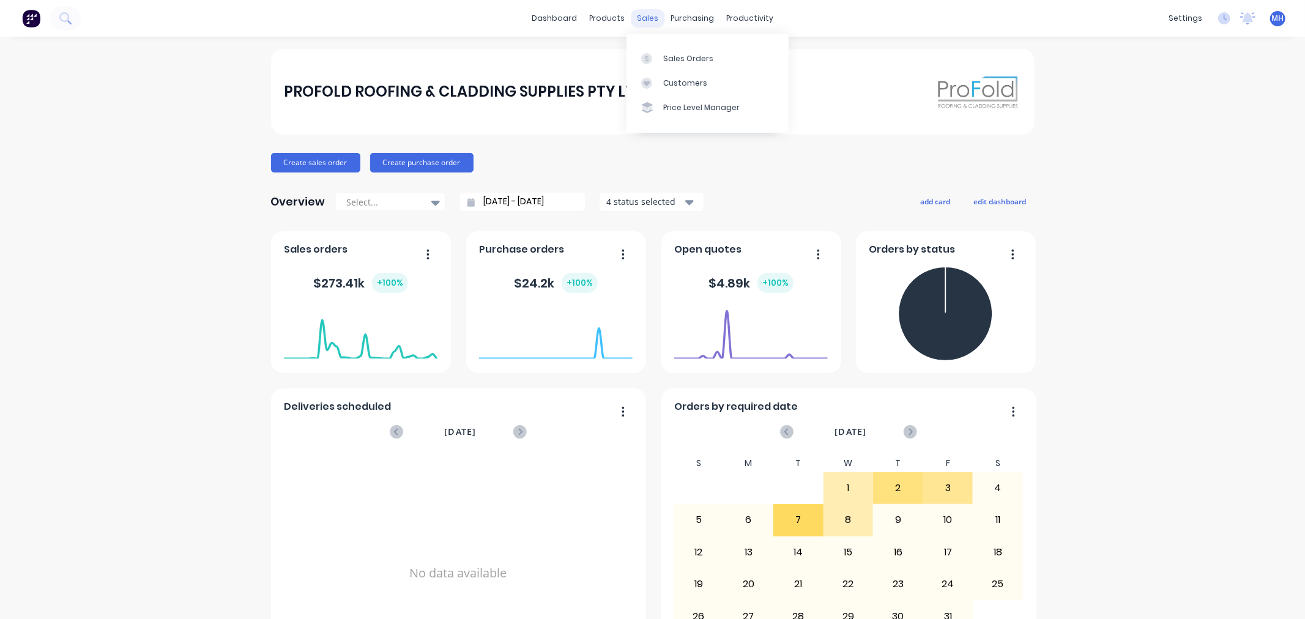
click at [646, 19] on div "sales" at bounding box center [648, 18] width 34 height 18
click at [675, 56] on div "Sales Orders" at bounding box center [688, 58] width 50 height 11
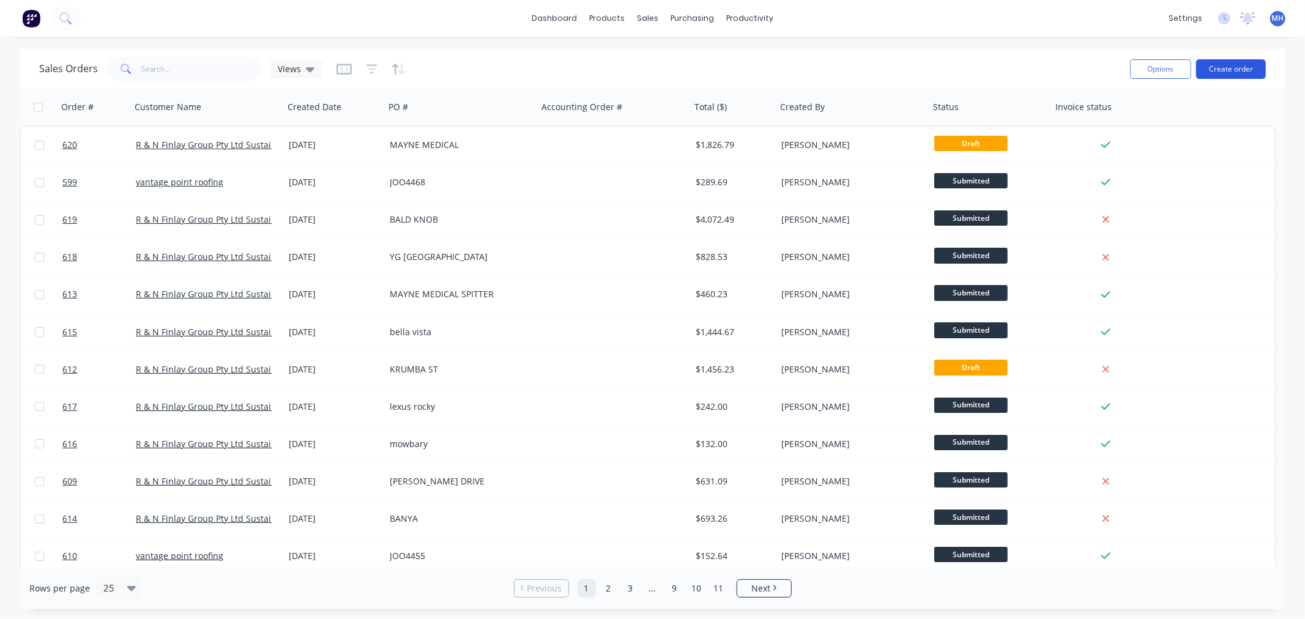
click at [1245, 62] on button "Create order" at bounding box center [1231, 69] width 70 height 20
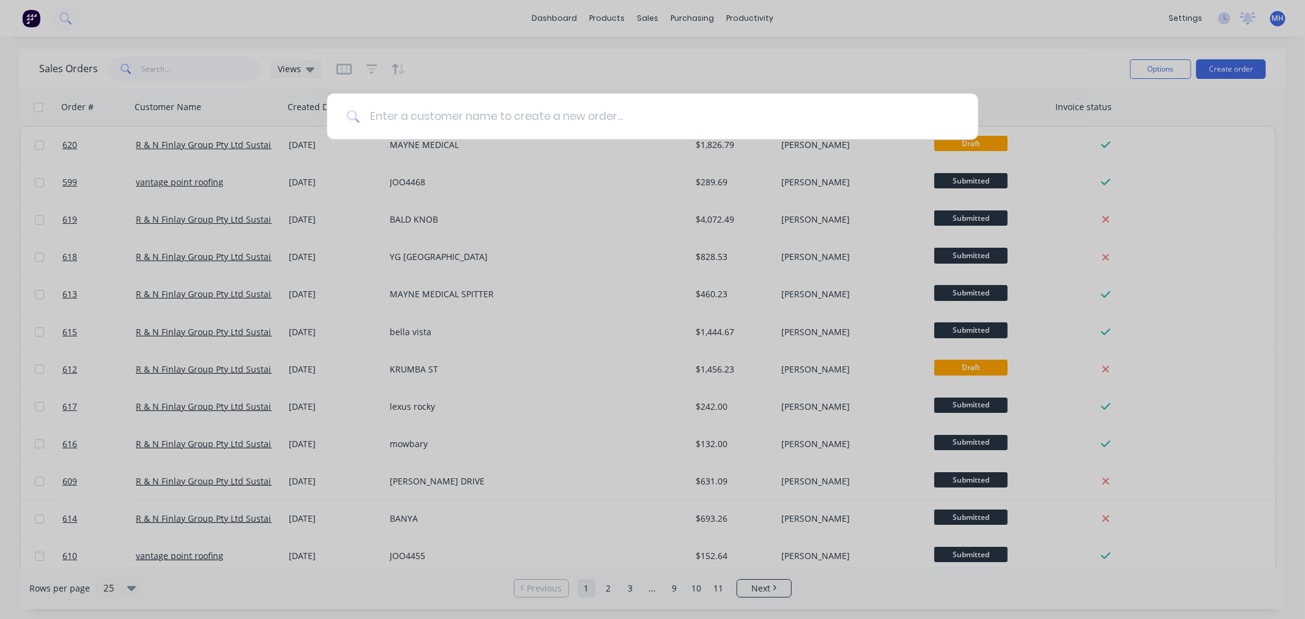
click at [585, 105] on input at bounding box center [659, 117] width 599 height 46
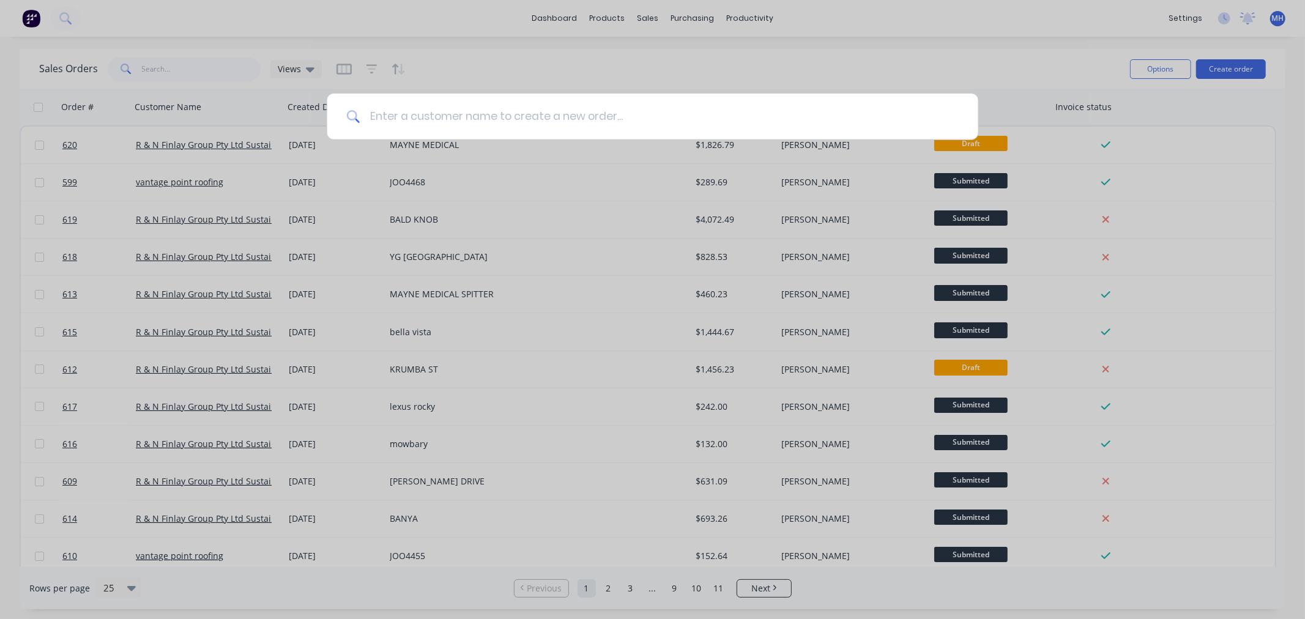
click at [585, 105] on input at bounding box center [659, 117] width 599 height 46
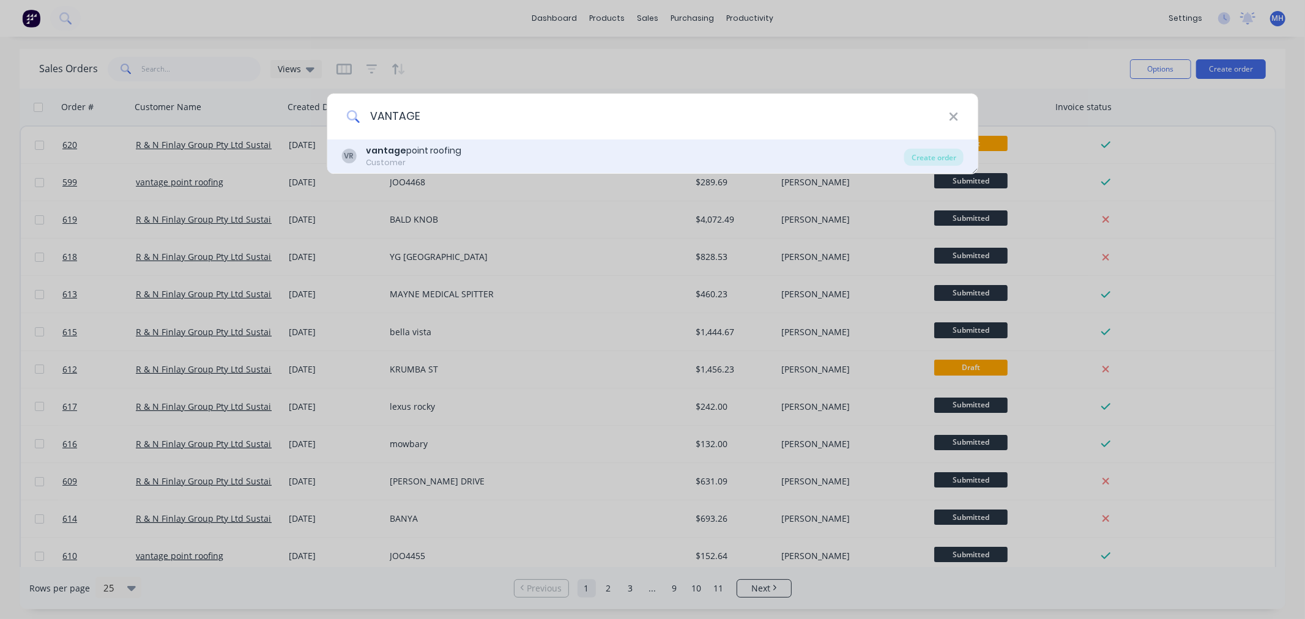
type input "VANTAGE"
click at [436, 160] on div "Customer" at bounding box center [413, 162] width 95 height 11
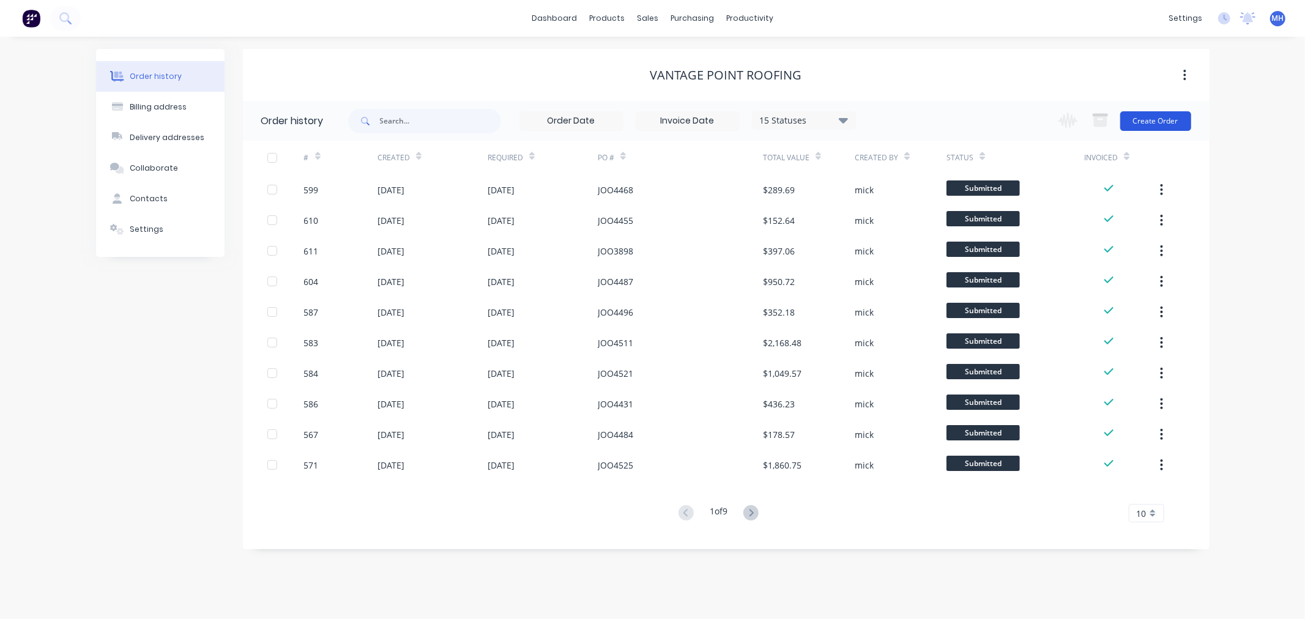
click at [1147, 123] on button "Create Order" at bounding box center [1155, 121] width 71 height 20
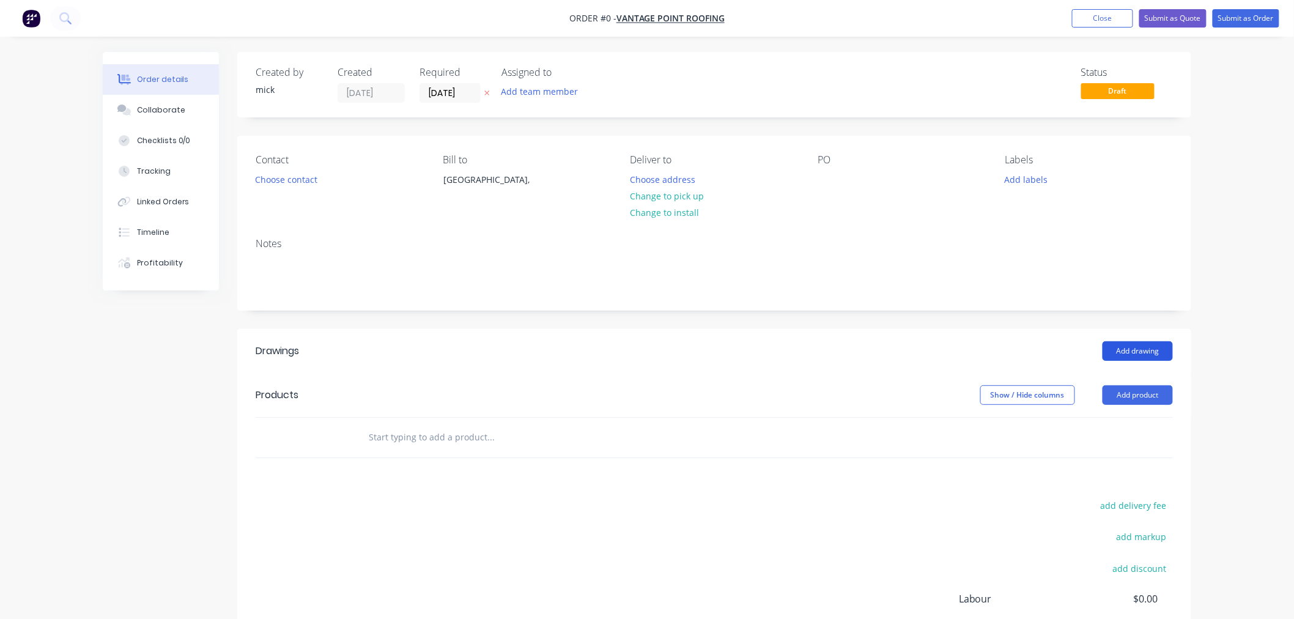
click at [1122, 349] on button "Add drawing" at bounding box center [1138, 351] width 70 height 20
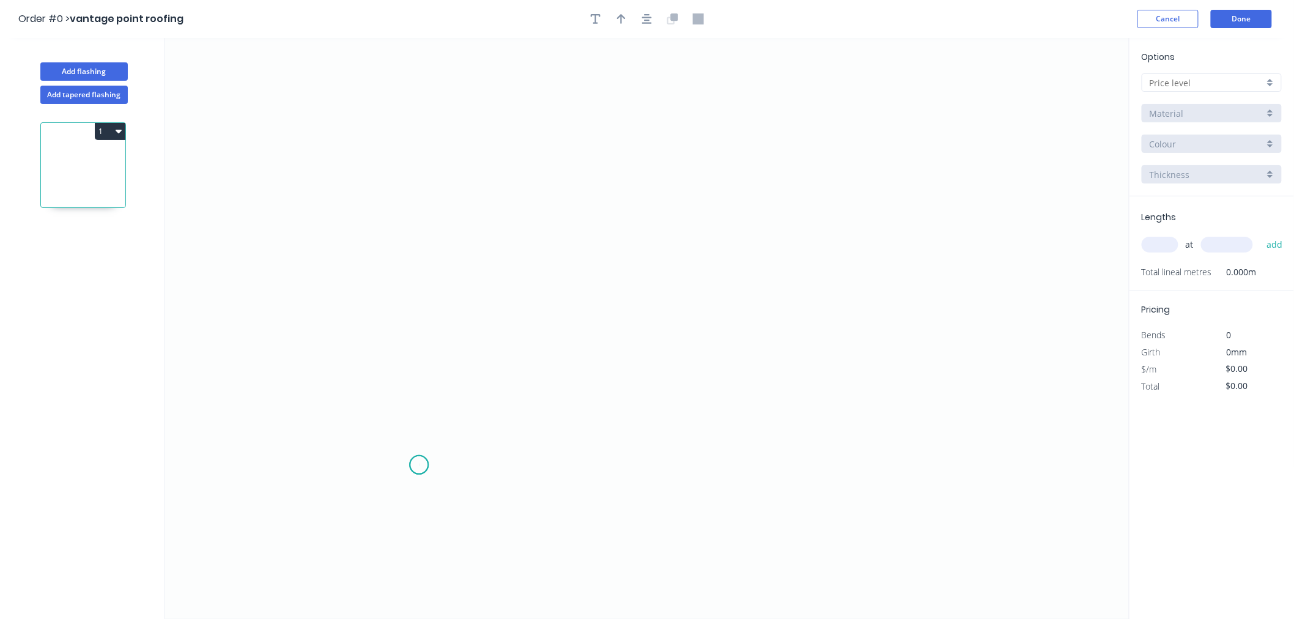
click at [419, 465] on icon "0" at bounding box center [647, 328] width 965 height 581
click at [346, 401] on icon "0" at bounding box center [647, 328] width 965 height 581
click at [427, 346] on icon "0 ?" at bounding box center [647, 328] width 965 height 581
click at [431, 107] on icon "0 ? ? ? º" at bounding box center [647, 328] width 965 height 581
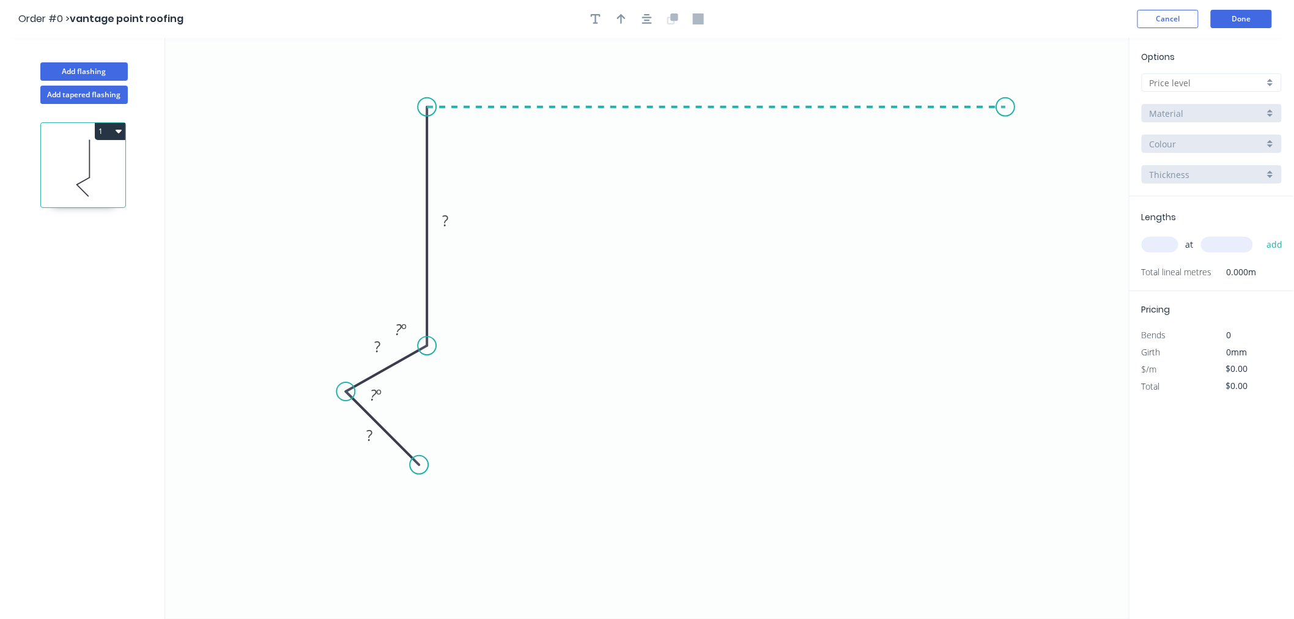
click at [1006, 115] on icon "0 ? ? ? ? º ? º" at bounding box center [647, 328] width 965 height 581
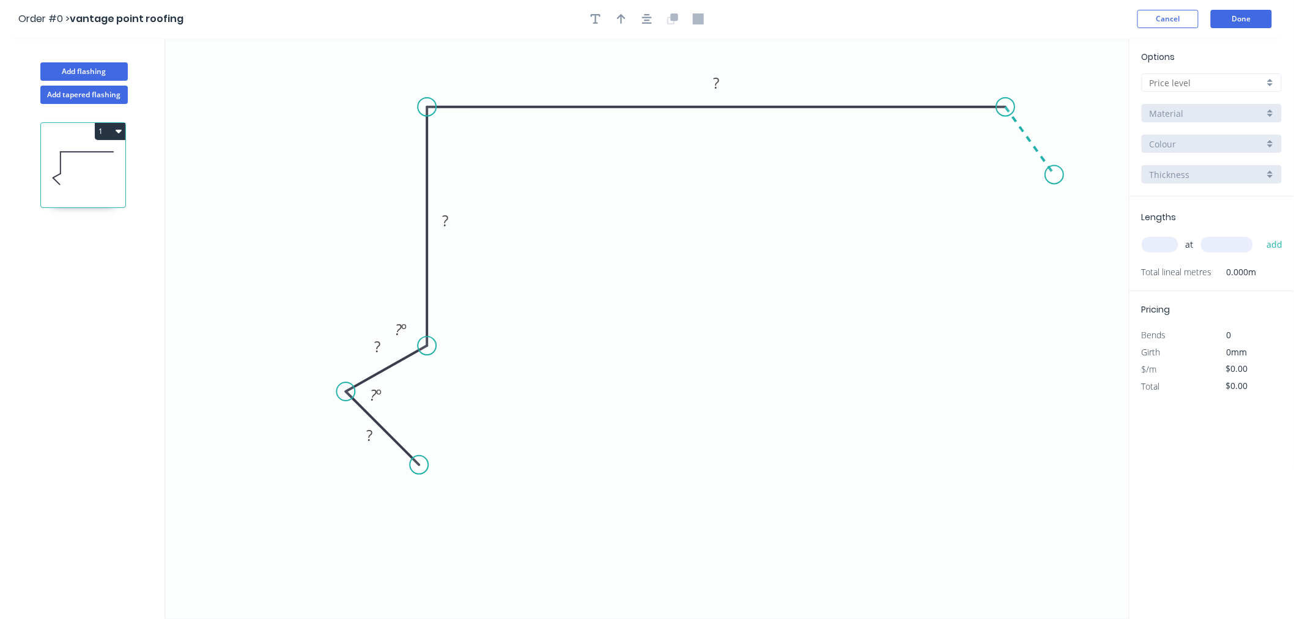
click at [1056, 175] on icon "0 ? ? ? ? ? º ? º" at bounding box center [647, 328] width 965 height 581
click at [1056, 175] on circle at bounding box center [1056, 175] width 18 height 18
click at [1056, 177] on circle at bounding box center [1056, 175] width 18 height 18
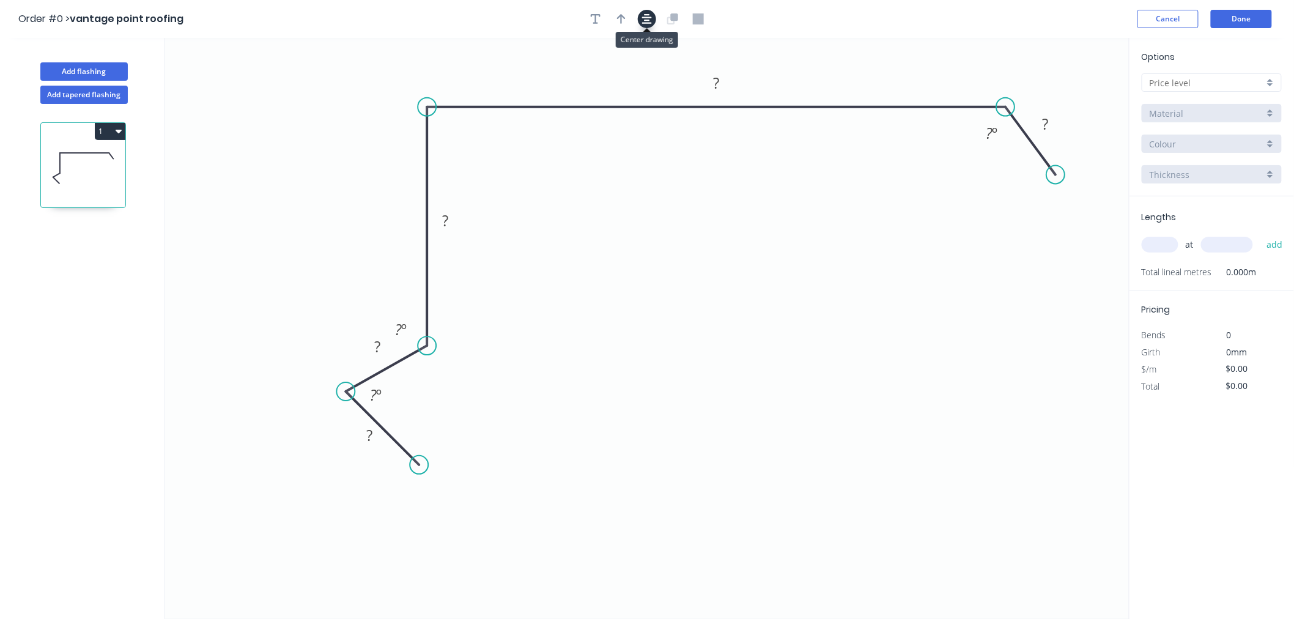
click at [651, 21] on icon "button" at bounding box center [647, 18] width 10 height 11
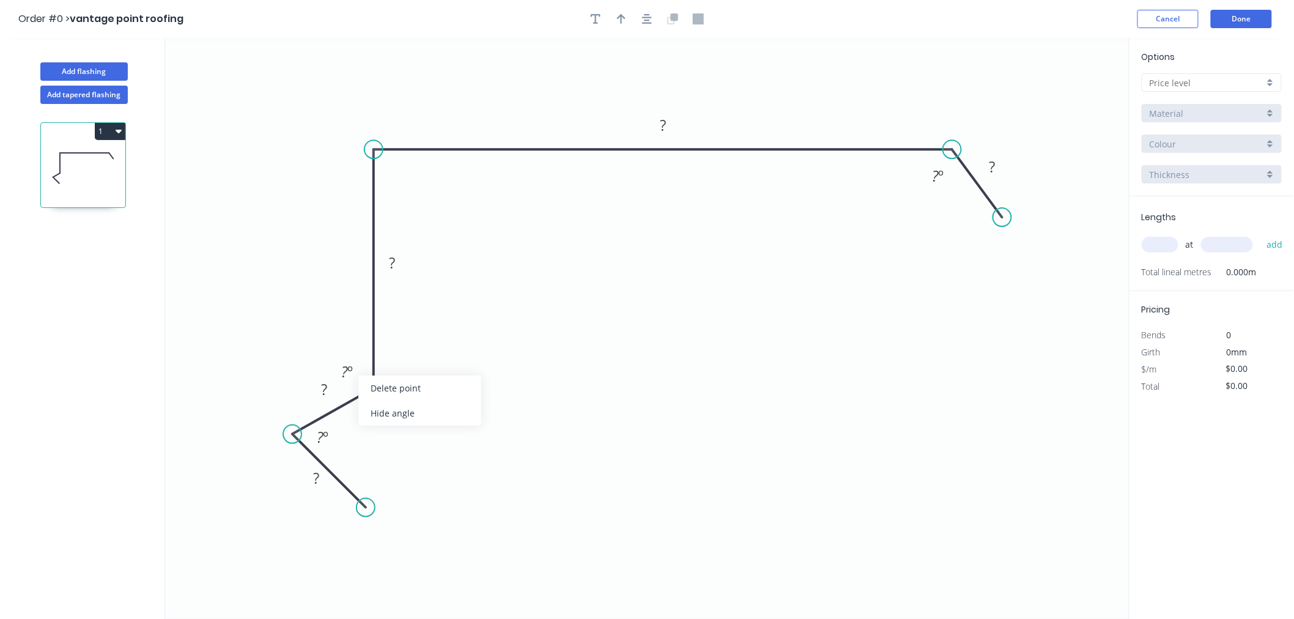
click at [371, 401] on div "Hide angle" at bounding box center [419, 413] width 123 height 25
click at [367, 482] on div "Hide angle" at bounding box center [400, 482] width 123 height 25
click at [322, 478] on rect at bounding box center [316, 478] width 24 height 17
click at [695, 321] on icon "0 15 13 130 295 35 135 º" at bounding box center [647, 328] width 965 height 581
click at [647, 26] on button "button" at bounding box center [647, 19] width 18 height 18
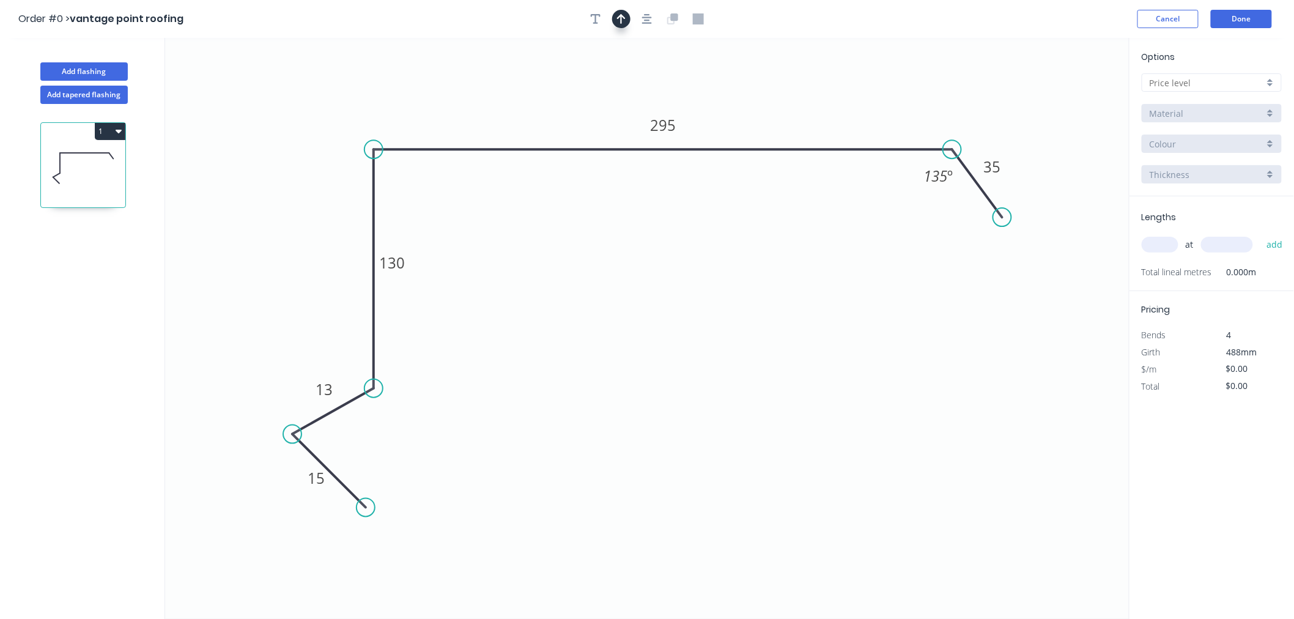
click at [622, 22] on icon "button" at bounding box center [621, 18] width 9 height 11
drag, startPoint x: 1065, startPoint y: 95, endPoint x: 495, endPoint y: 108, distance: 569.6
click at [495, 108] on icon at bounding box center [495, 93] width 11 height 39
click at [1151, 83] on input "text" at bounding box center [1207, 82] width 114 height 13
click at [1160, 110] on div "A" at bounding box center [1212, 105] width 139 height 21
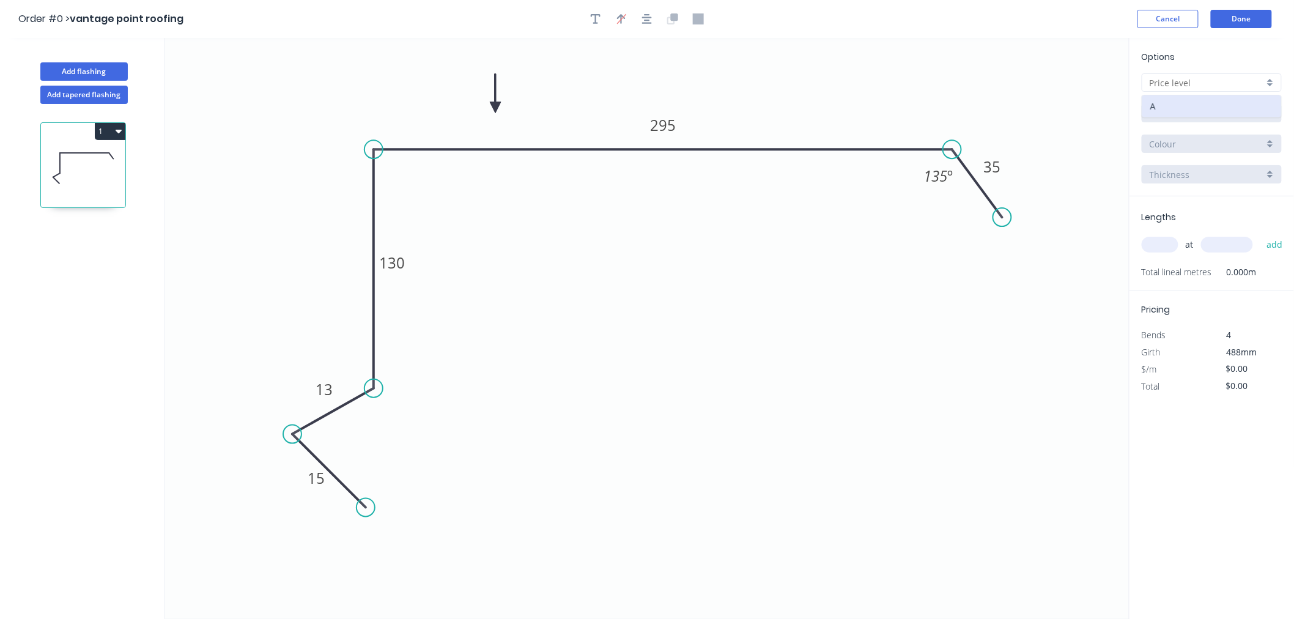
type input "A"
click at [1159, 111] on input "Aluminium 5005 (Sheets)" at bounding box center [1207, 113] width 114 height 13
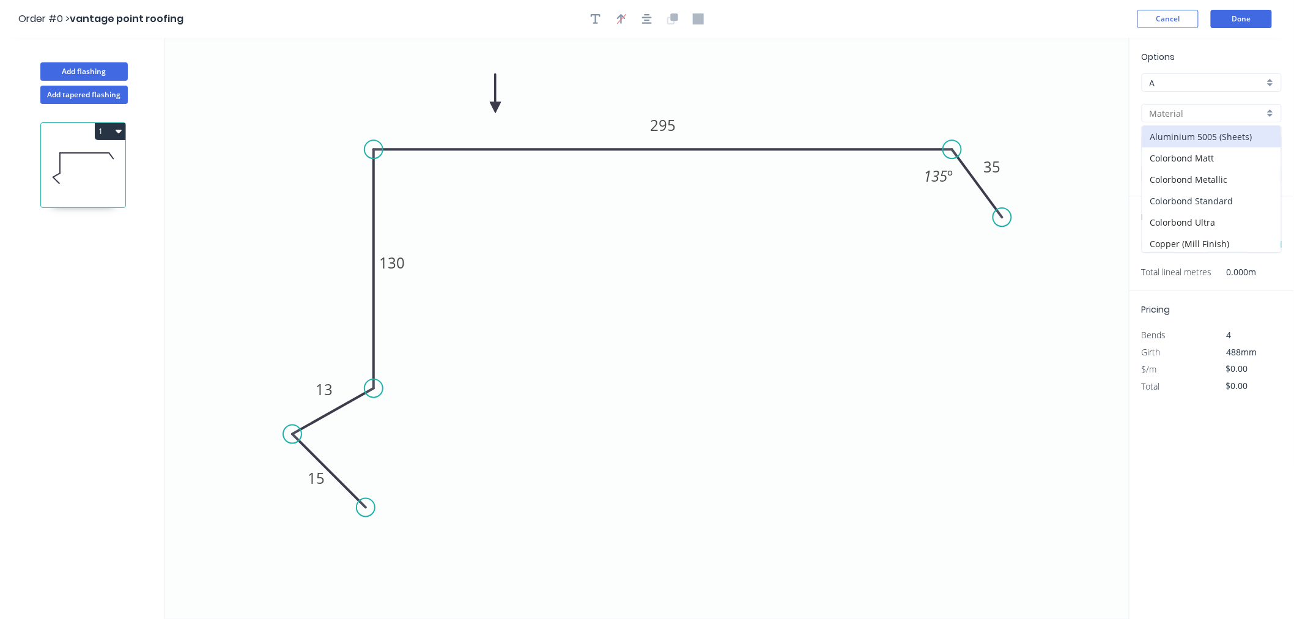
click at [1199, 200] on div "Colorbond Standard" at bounding box center [1212, 200] width 139 height 21
type input "Colorbond Standard"
type input "Basalt"
type input "0.55"
type input "$19.88"
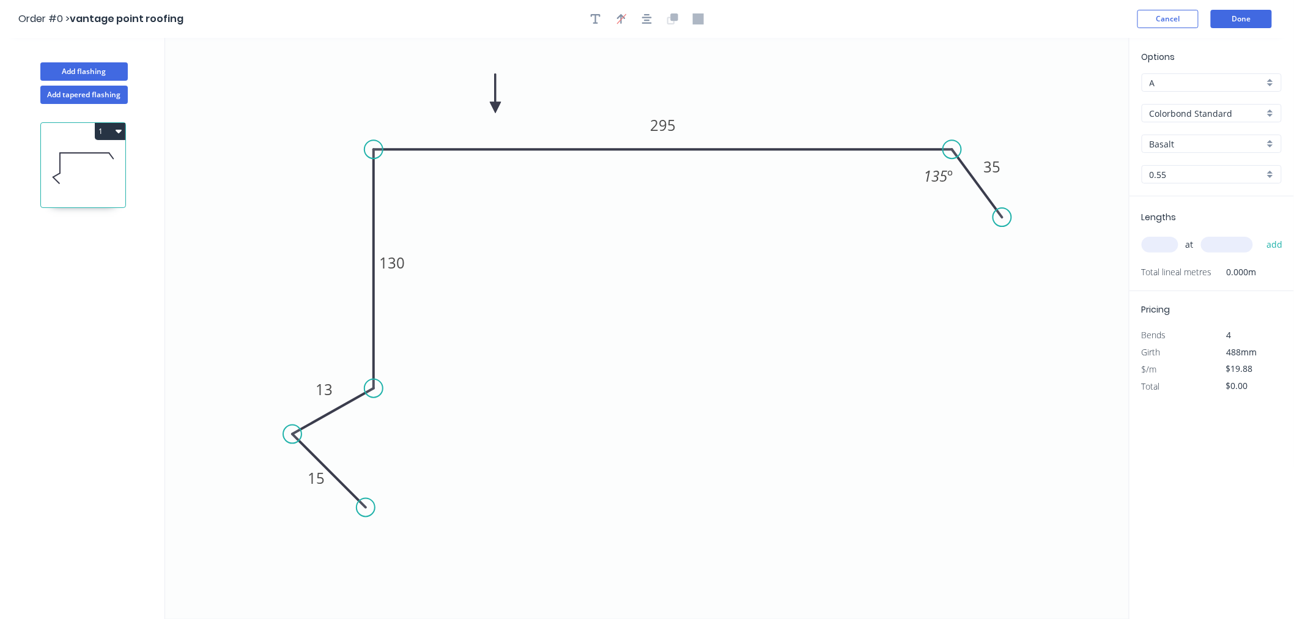
click at [1188, 139] on input "Basalt" at bounding box center [1207, 144] width 114 height 13
click at [1196, 215] on div "Surfmist" at bounding box center [1212, 212] width 139 height 21
type input "Surfmist"
click at [1252, 21] on button "Done" at bounding box center [1241, 19] width 61 height 18
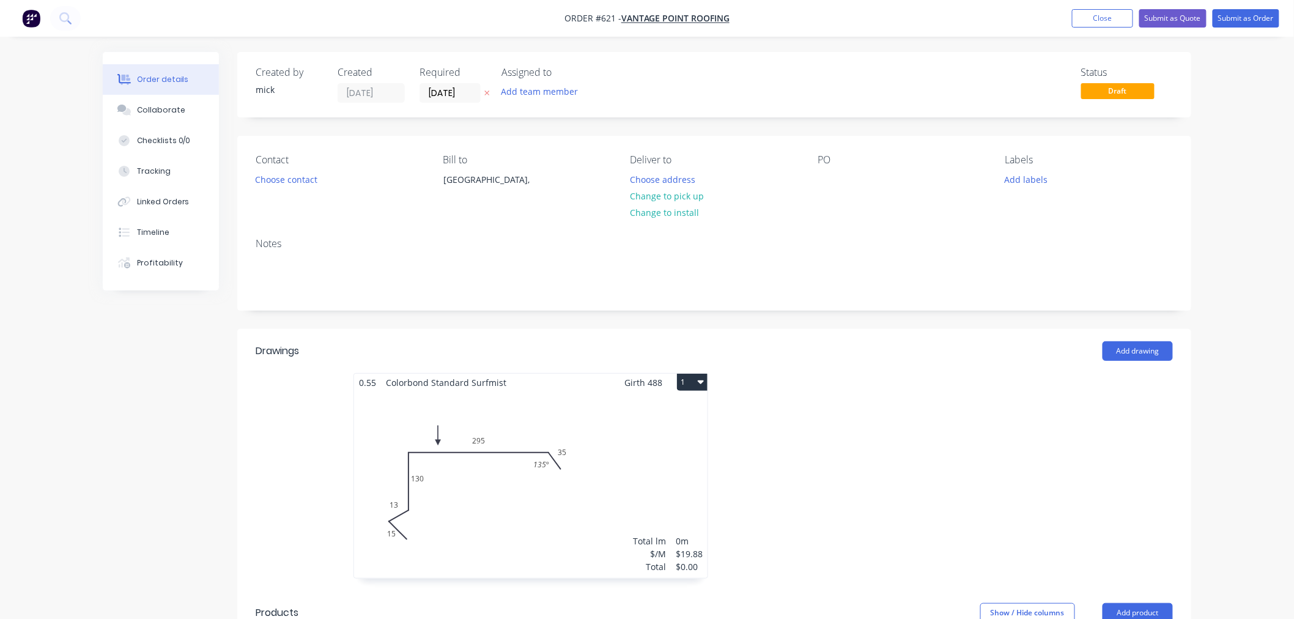
click at [680, 487] on div "Total lm $/M Total 0m $19.88 $0.00" at bounding box center [531, 484] width 354 height 187
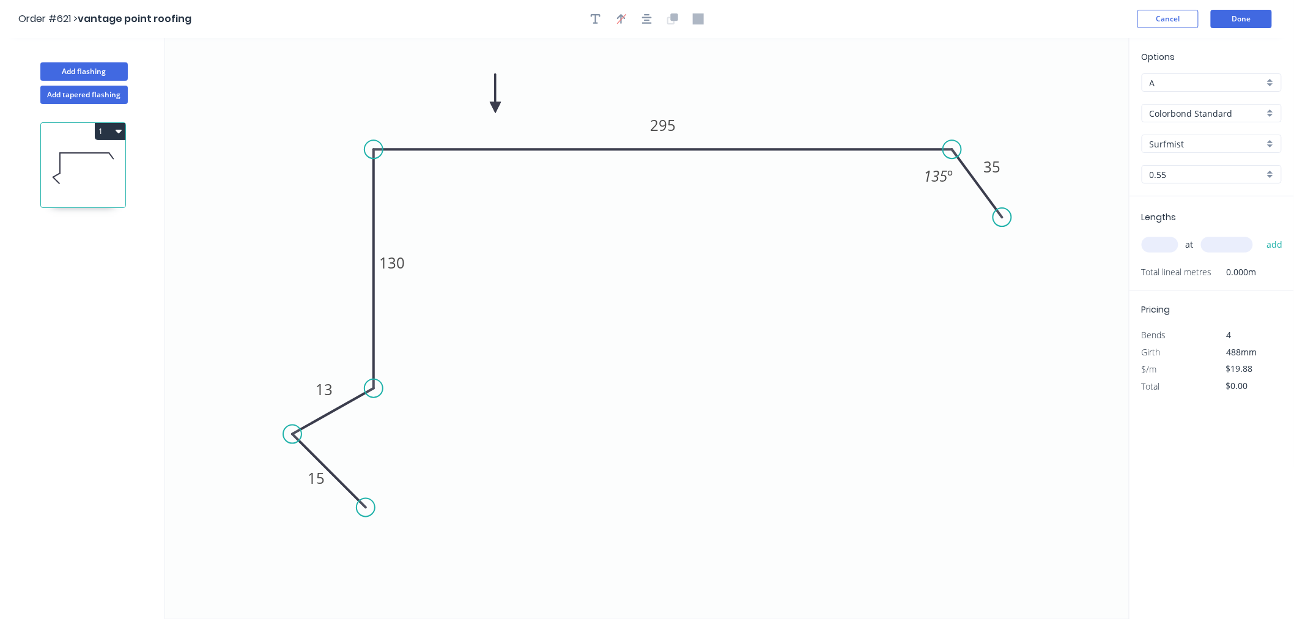
click at [1158, 242] on input "text" at bounding box center [1160, 245] width 37 height 16
type input "1"
type input "5700"
click at [1261, 234] on button "add" at bounding box center [1275, 244] width 29 height 21
type input "$113.32"
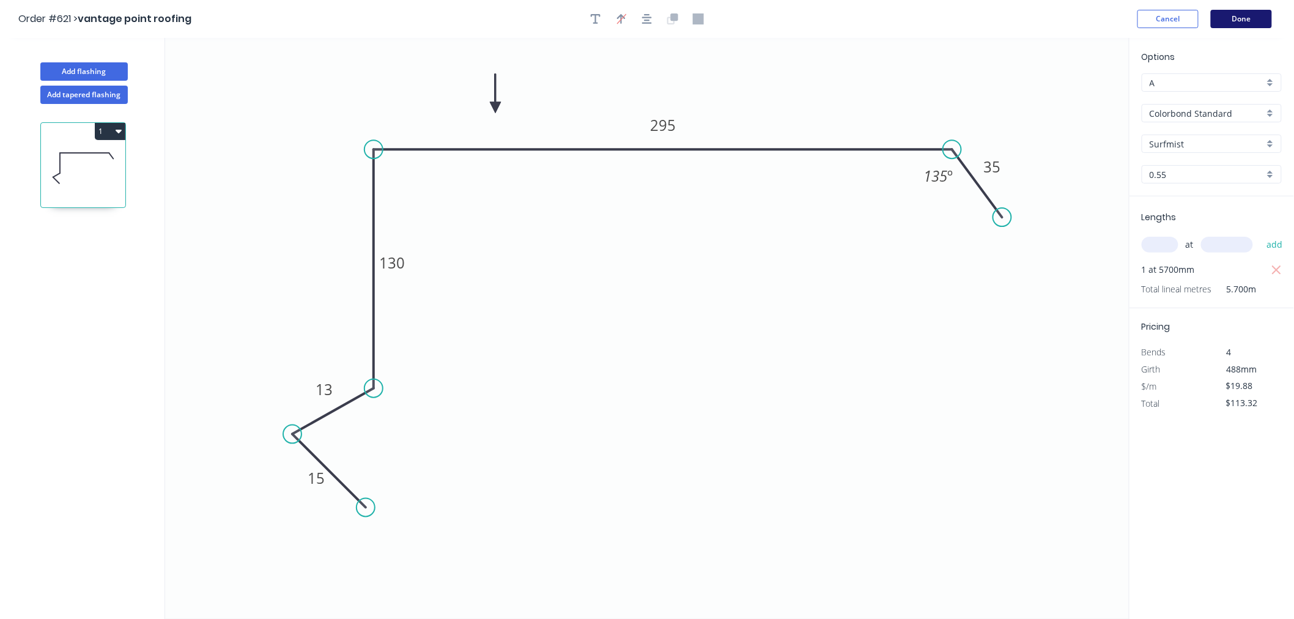
click at [1260, 26] on button "Done" at bounding box center [1241, 19] width 61 height 18
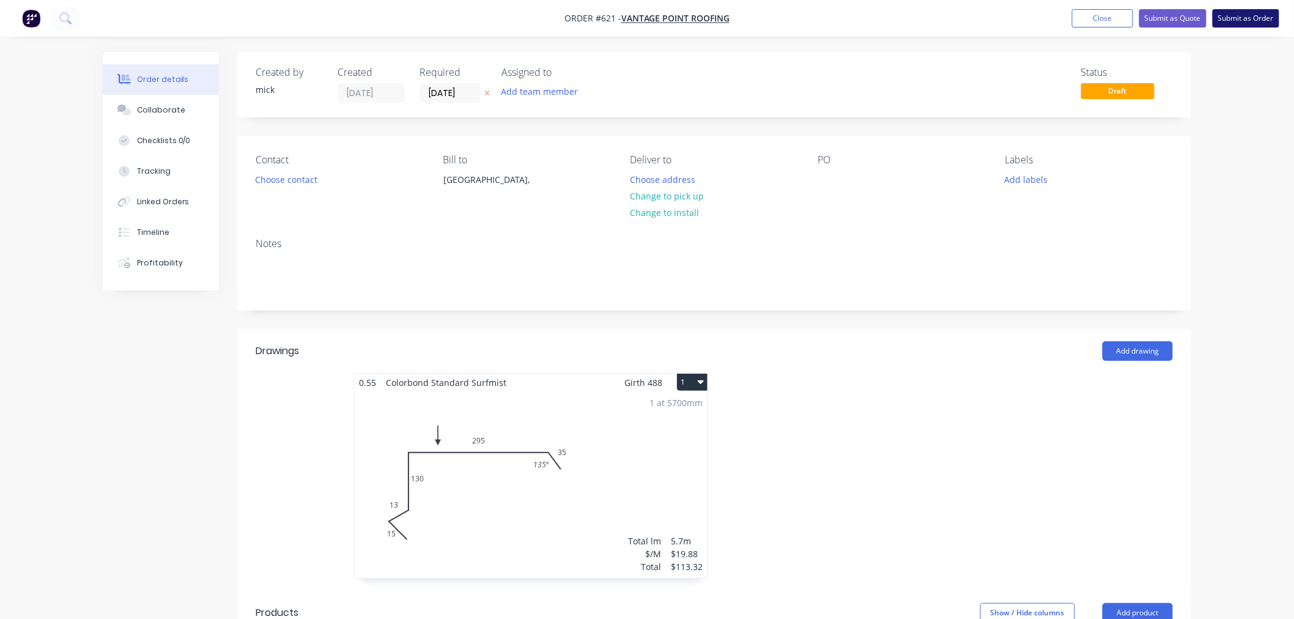
click at [1247, 18] on button "Submit as Order" at bounding box center [1246, 18] width 67 height 18
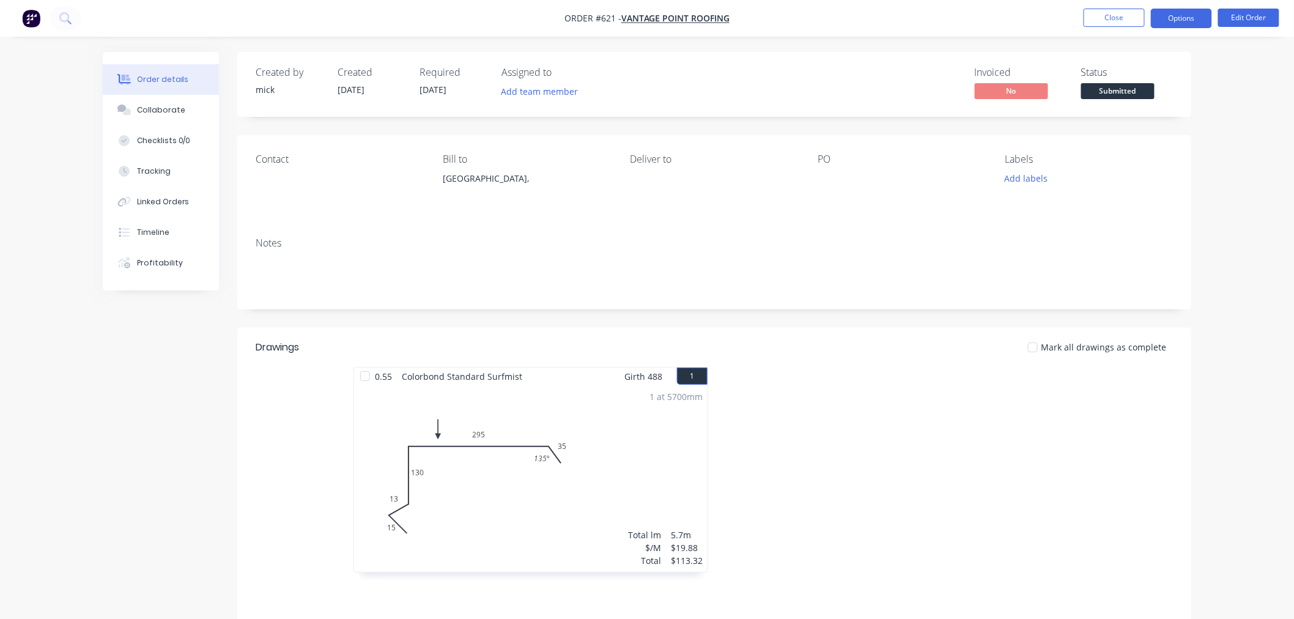
click at [1170, 17] on button "Options" at bounding box center [1181, 19] width 61 height 20
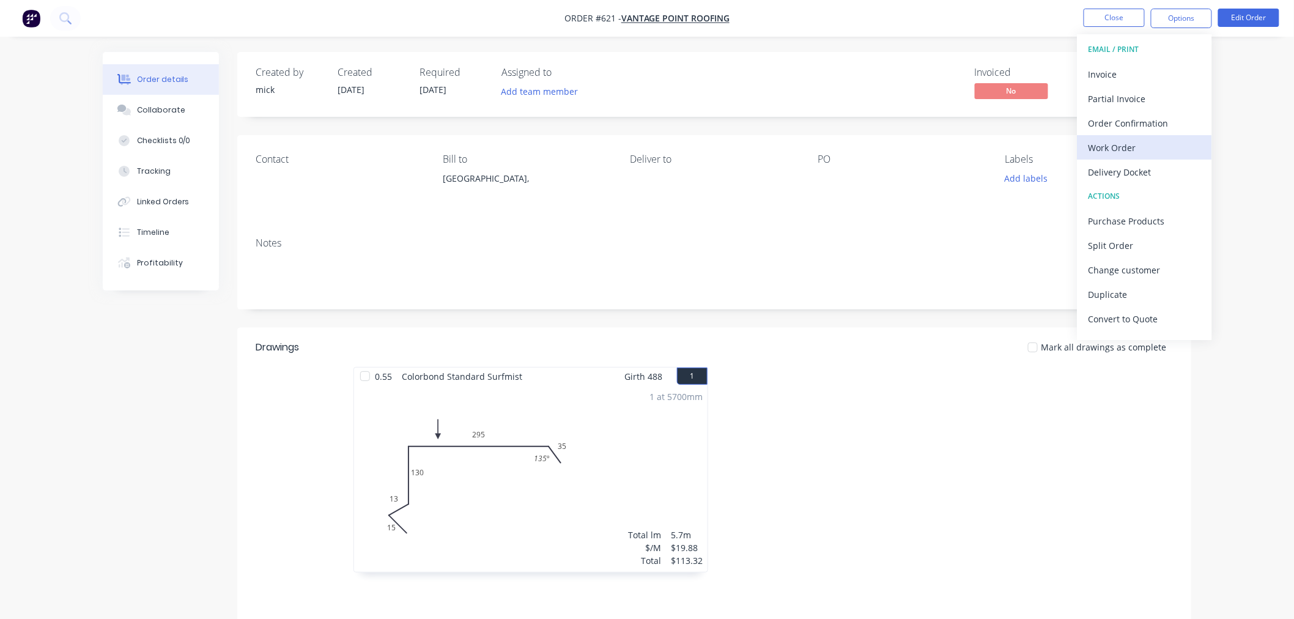
click at [1119, 135] on button "Work Order" at bounding box center [1145, 147] width 135 height 24
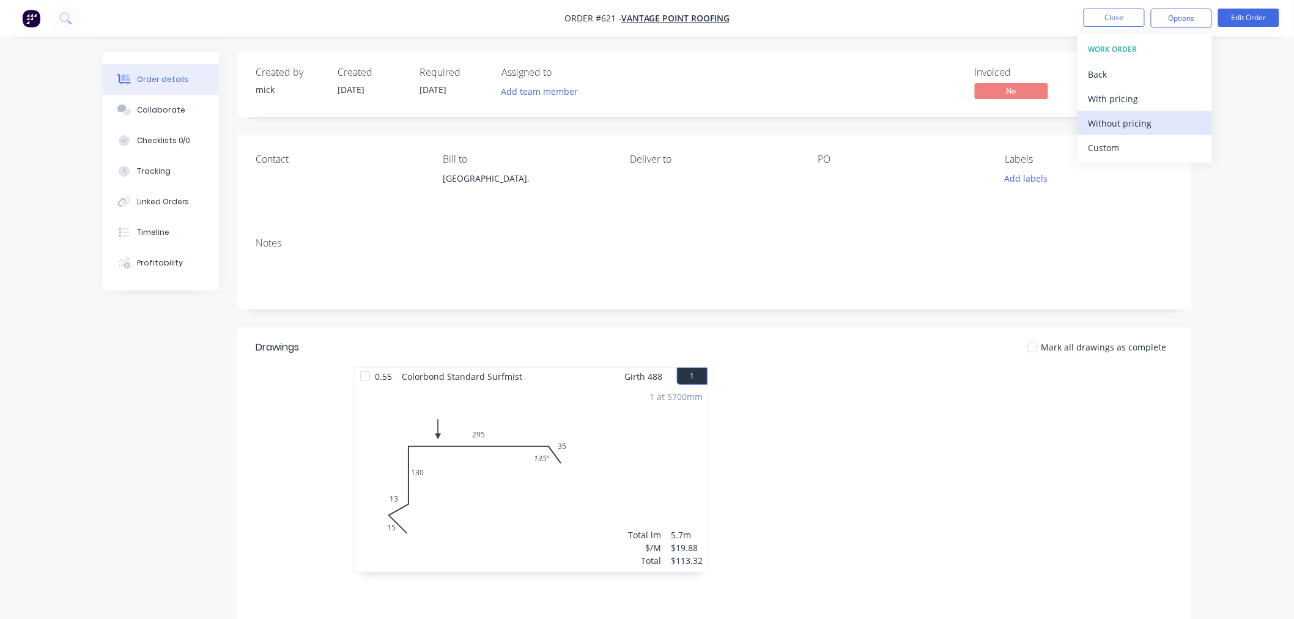
click at [1118, 118] on div "Without pricing" at bounding box center [1145, 123] width 113 height 18
